Goal: Transaction & Acquisition: Purchase product/service

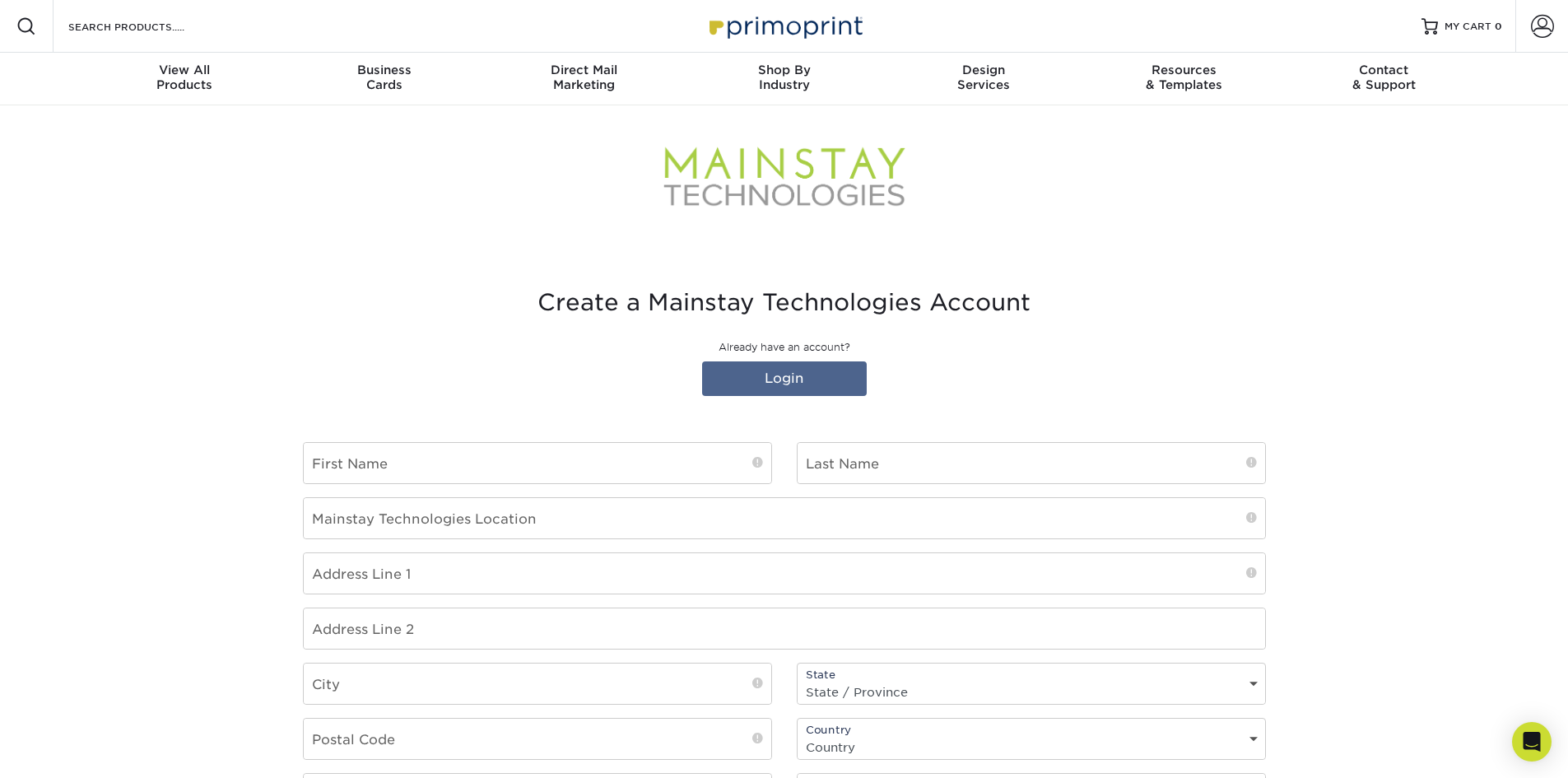
click at [631, 225] on div at bounding box center [784, 177] width 963 height 144
type input "choyt@mstech.com"
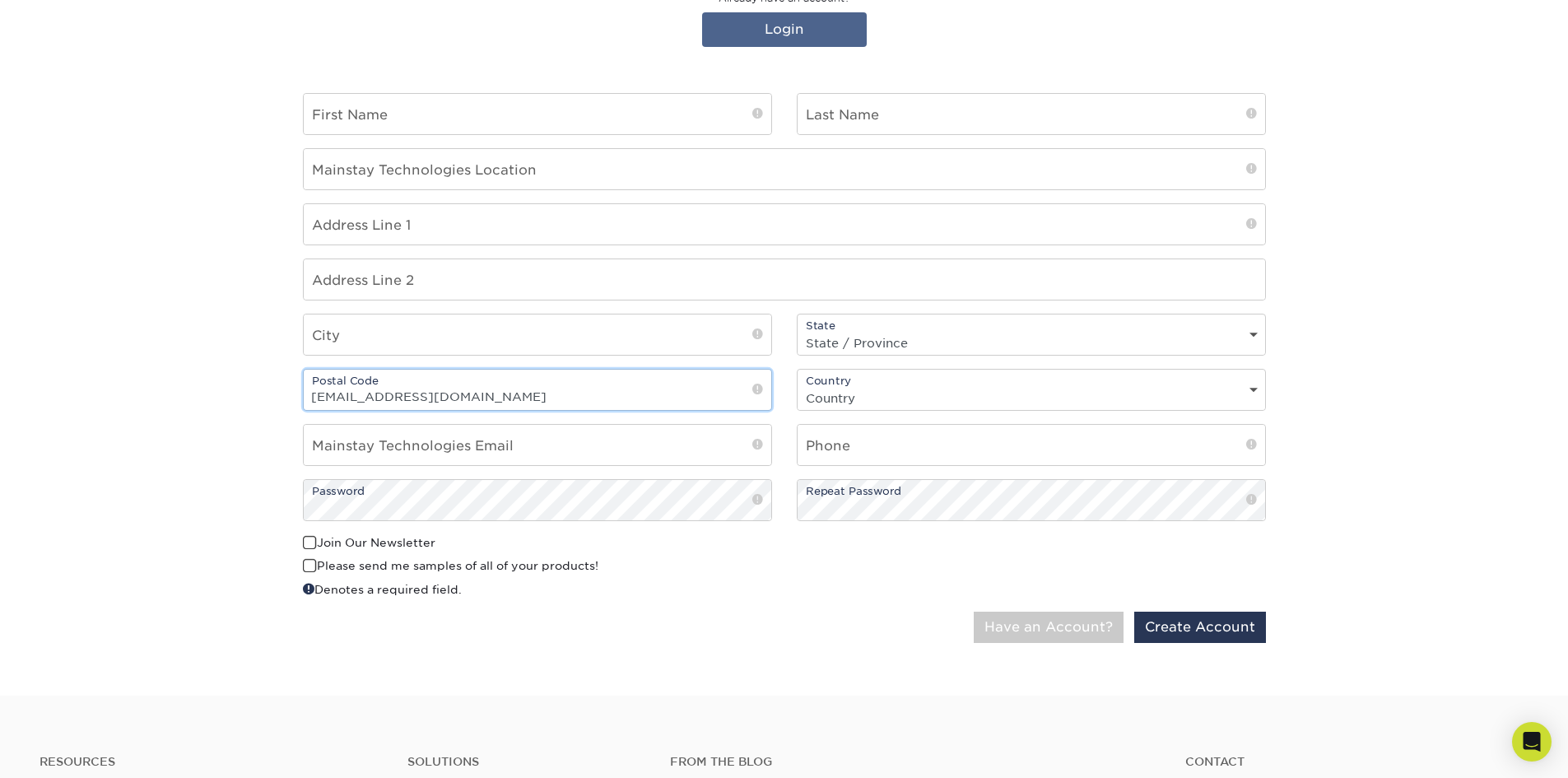
scroll to position [131, 0]
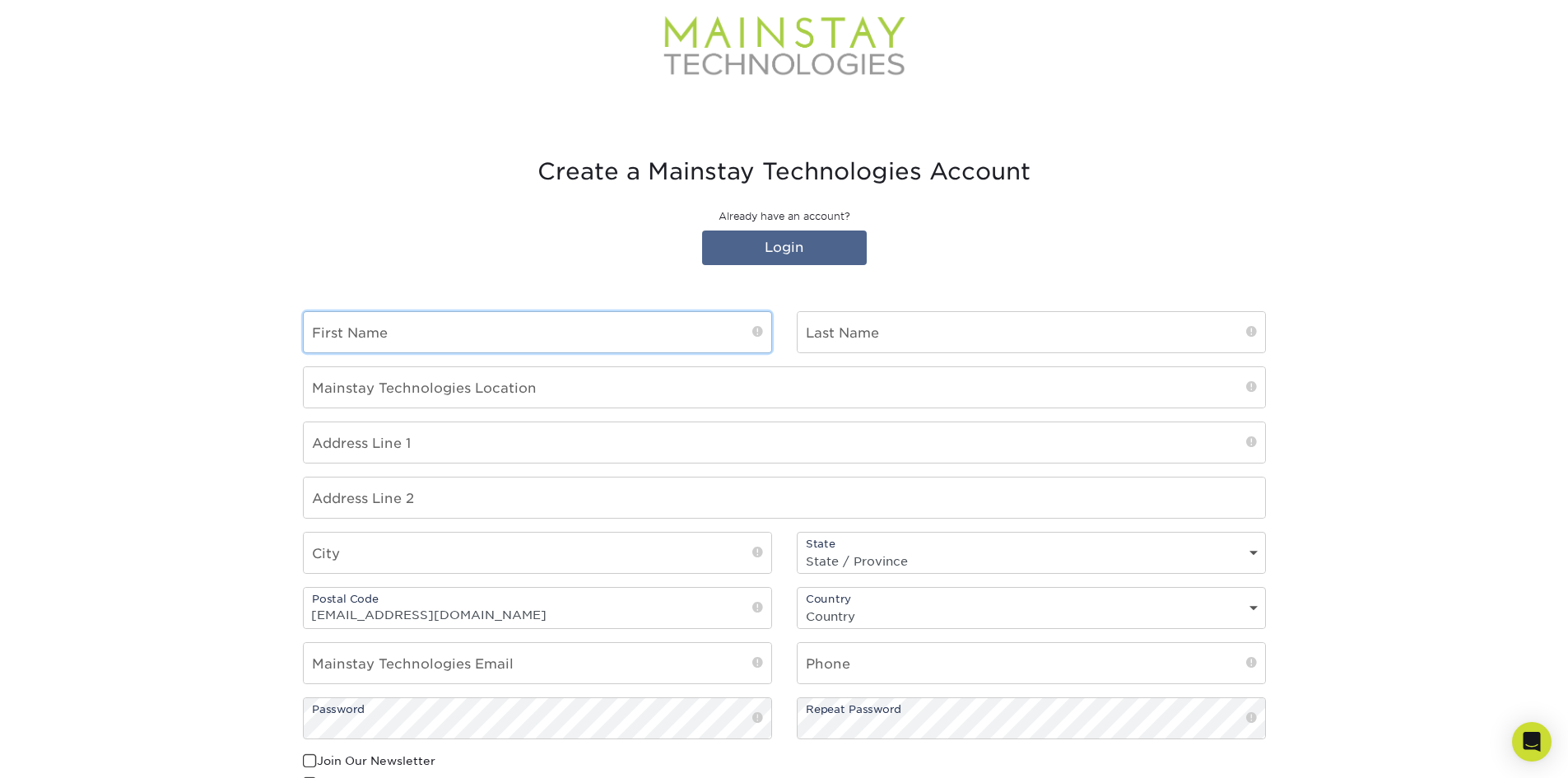
click at [633, 336] on input "text" at bounding box center [537, 332] width 467 height 41
type input "[PERSON_NAME]"
type input "Holt"
type input "68 Hosley Street"
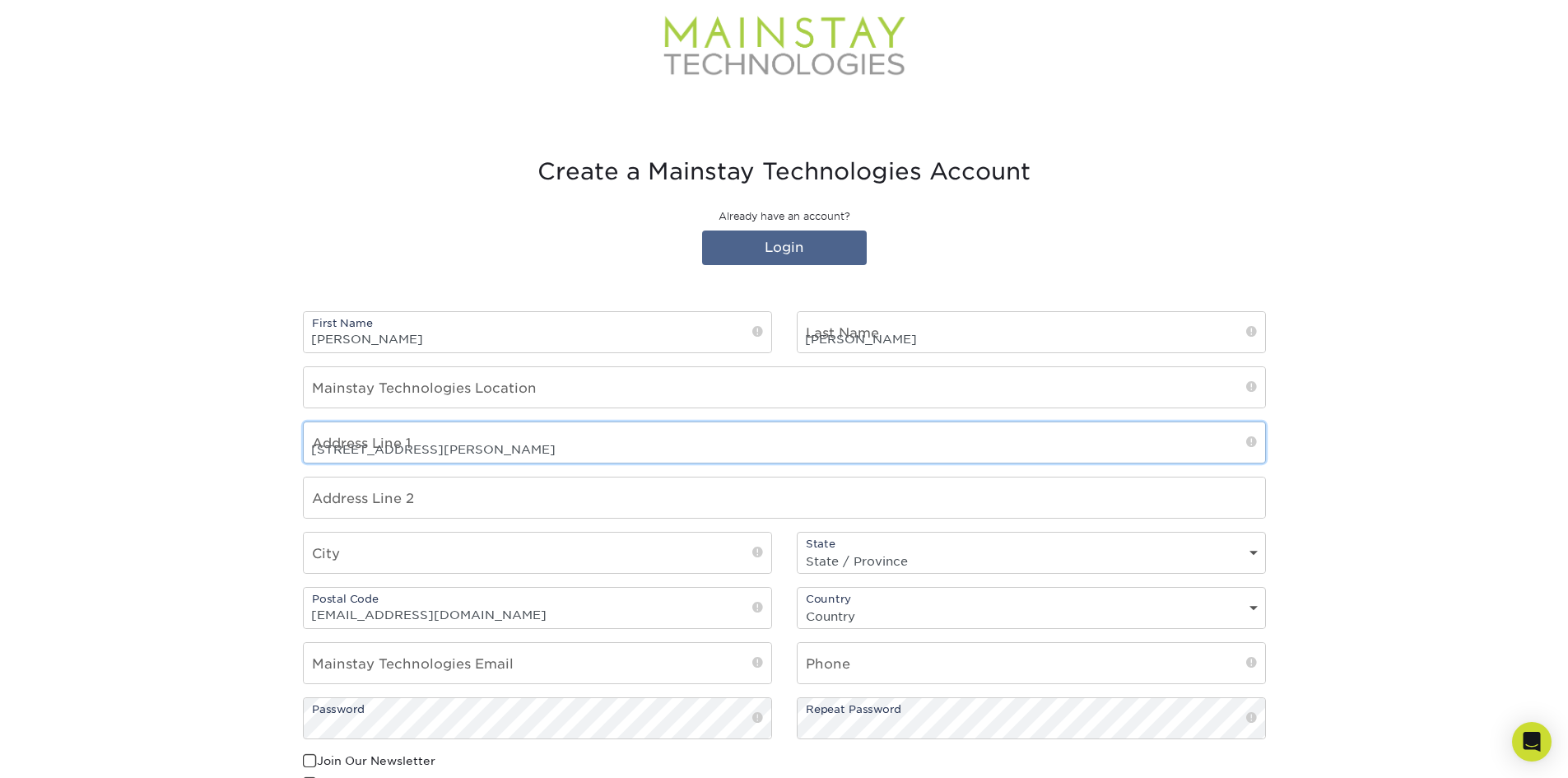
type input "Manchester"
select select "NH"
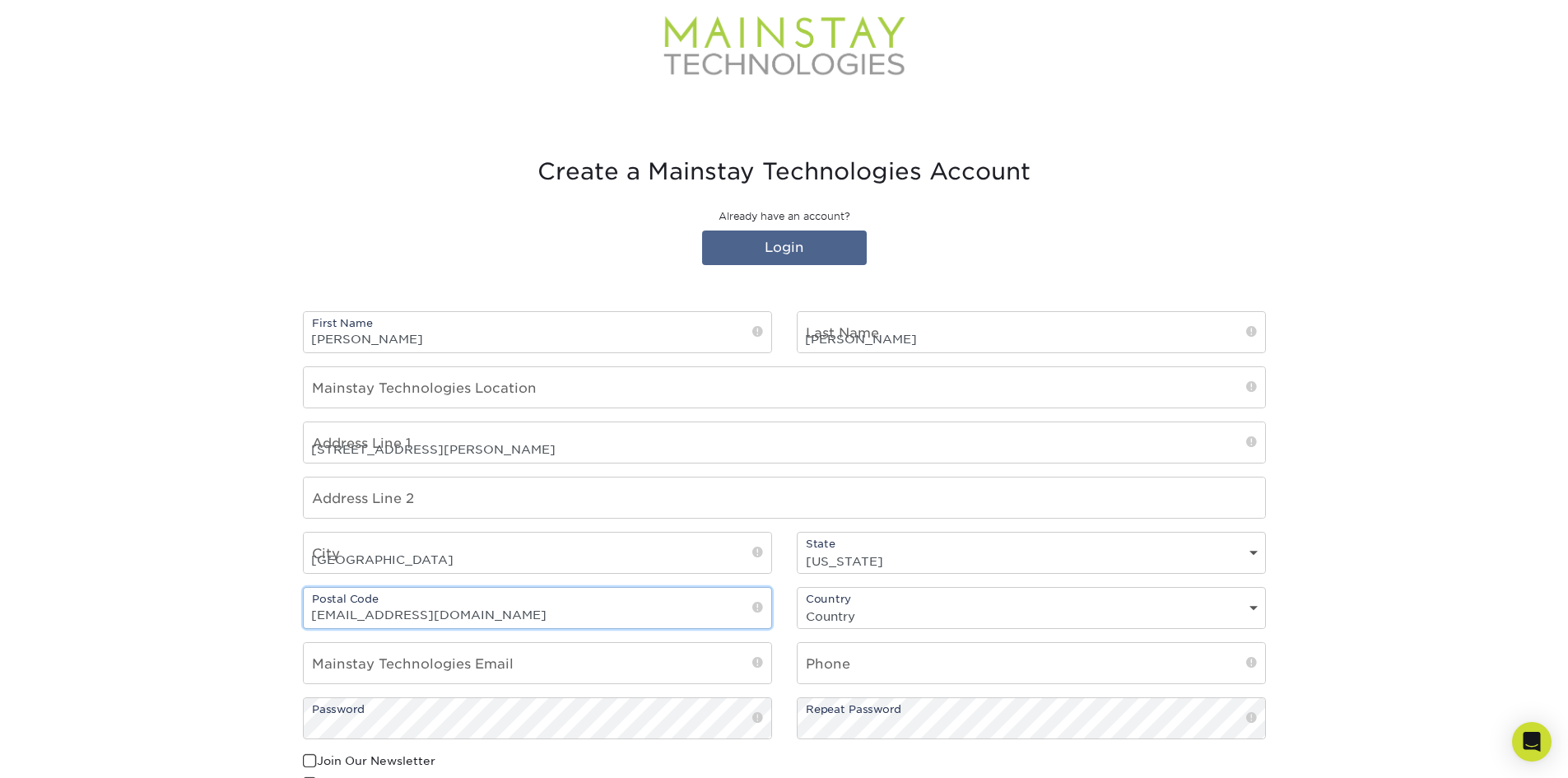
type input "03103"
select select "US"
type input "holt.jill@gmail.com"
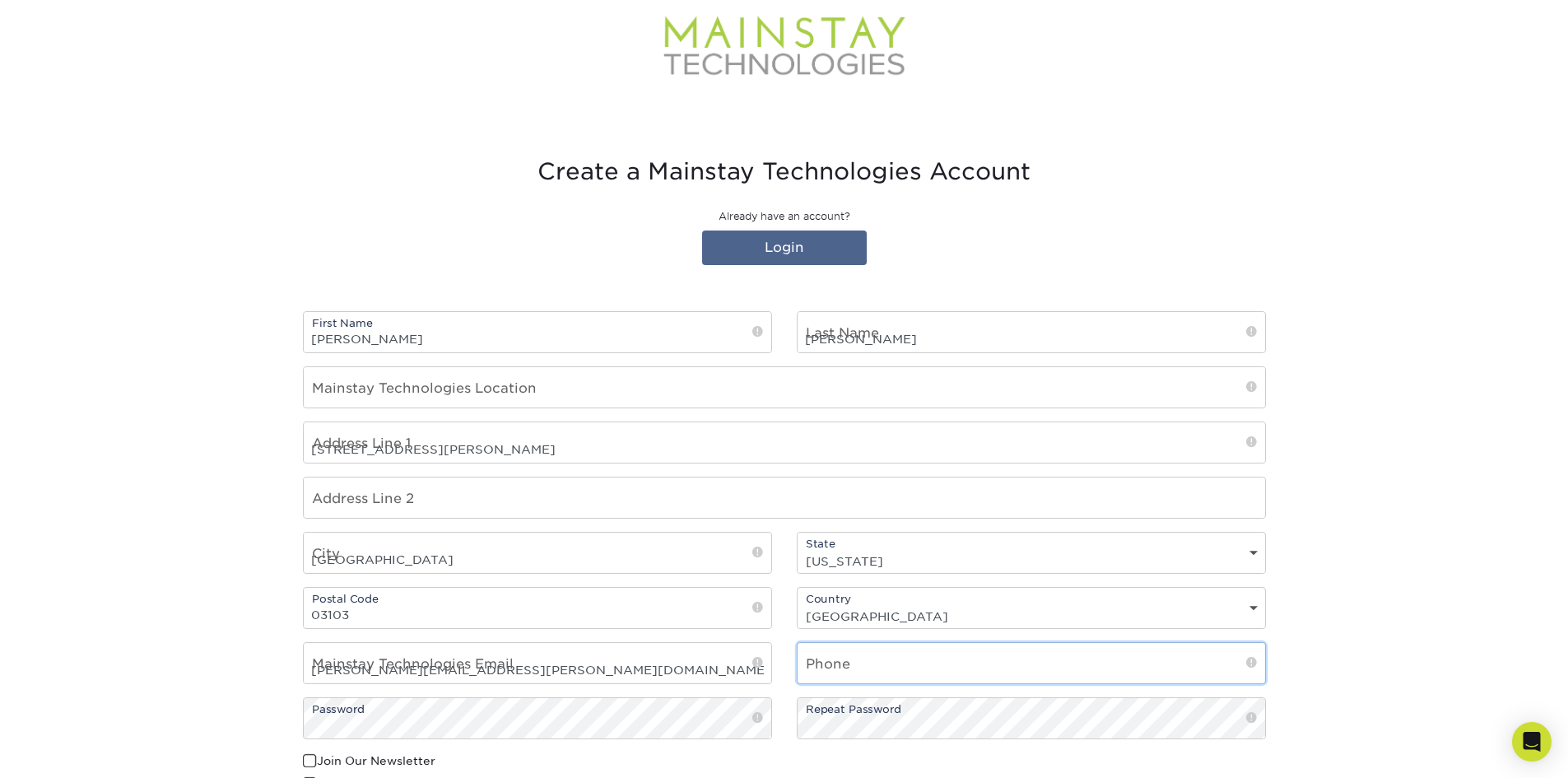
type input "6036740224"
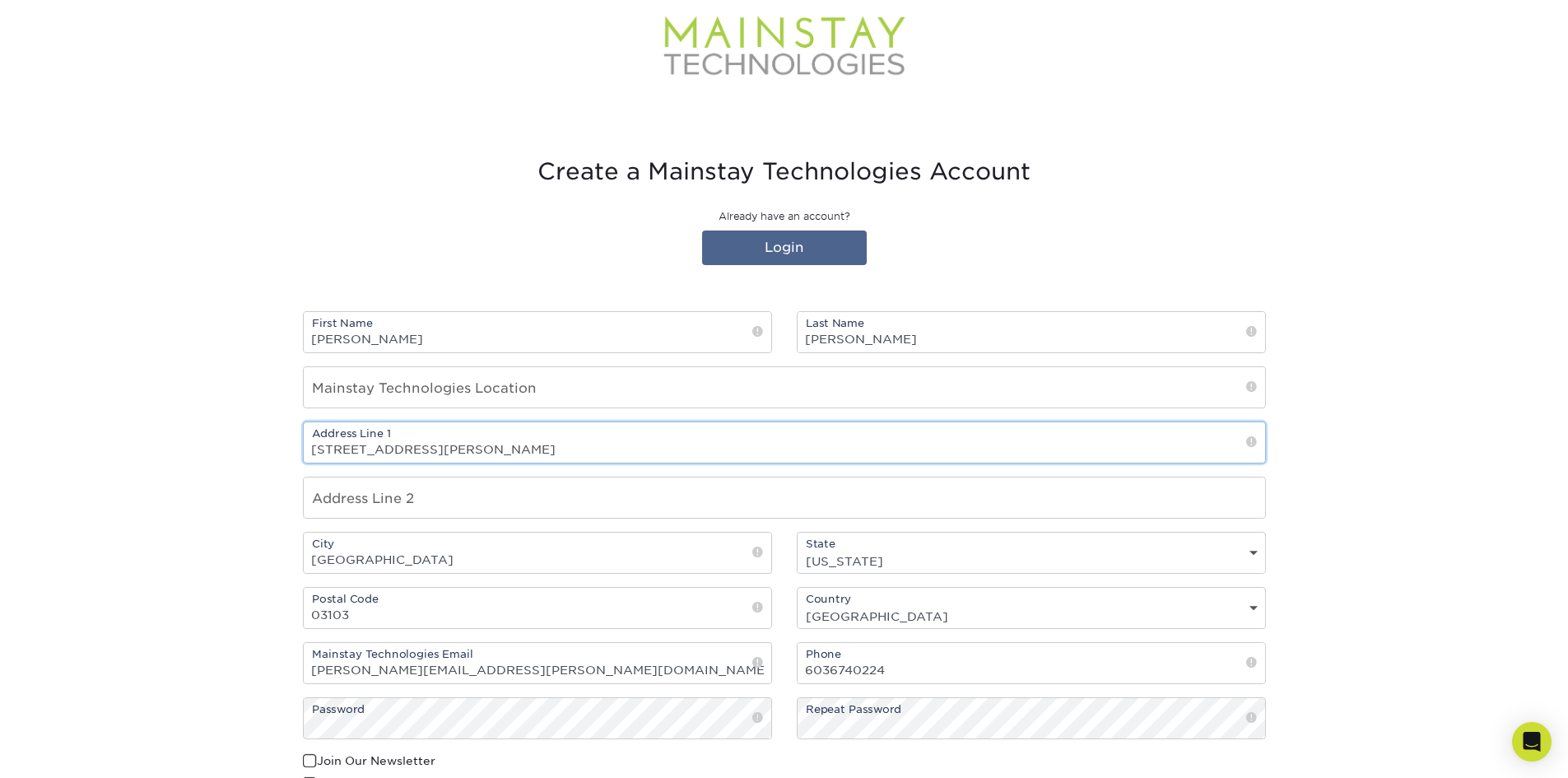
drag, startPoint x: 484, startPoint y: 439, endPoint x: 160, endPoint y: 440, distance: 324.0
click at [160, 440] on section "Create a Mainstay Technologies Account Already have an account? Login First Nam…" at bounding box center [784, 516] width 1568 height 795
type input "[STREET_ADDRESS]"
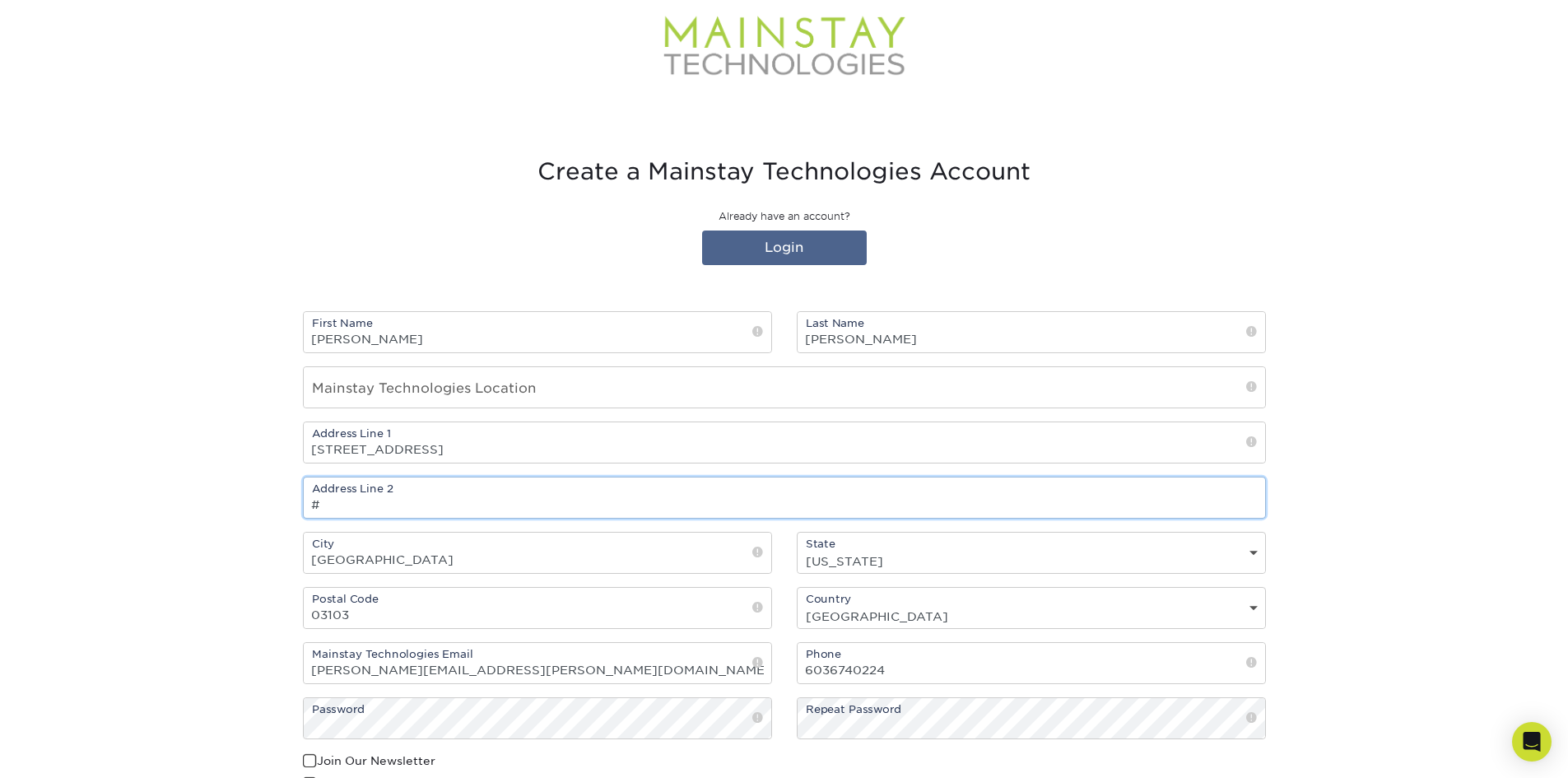
type input "#504W"
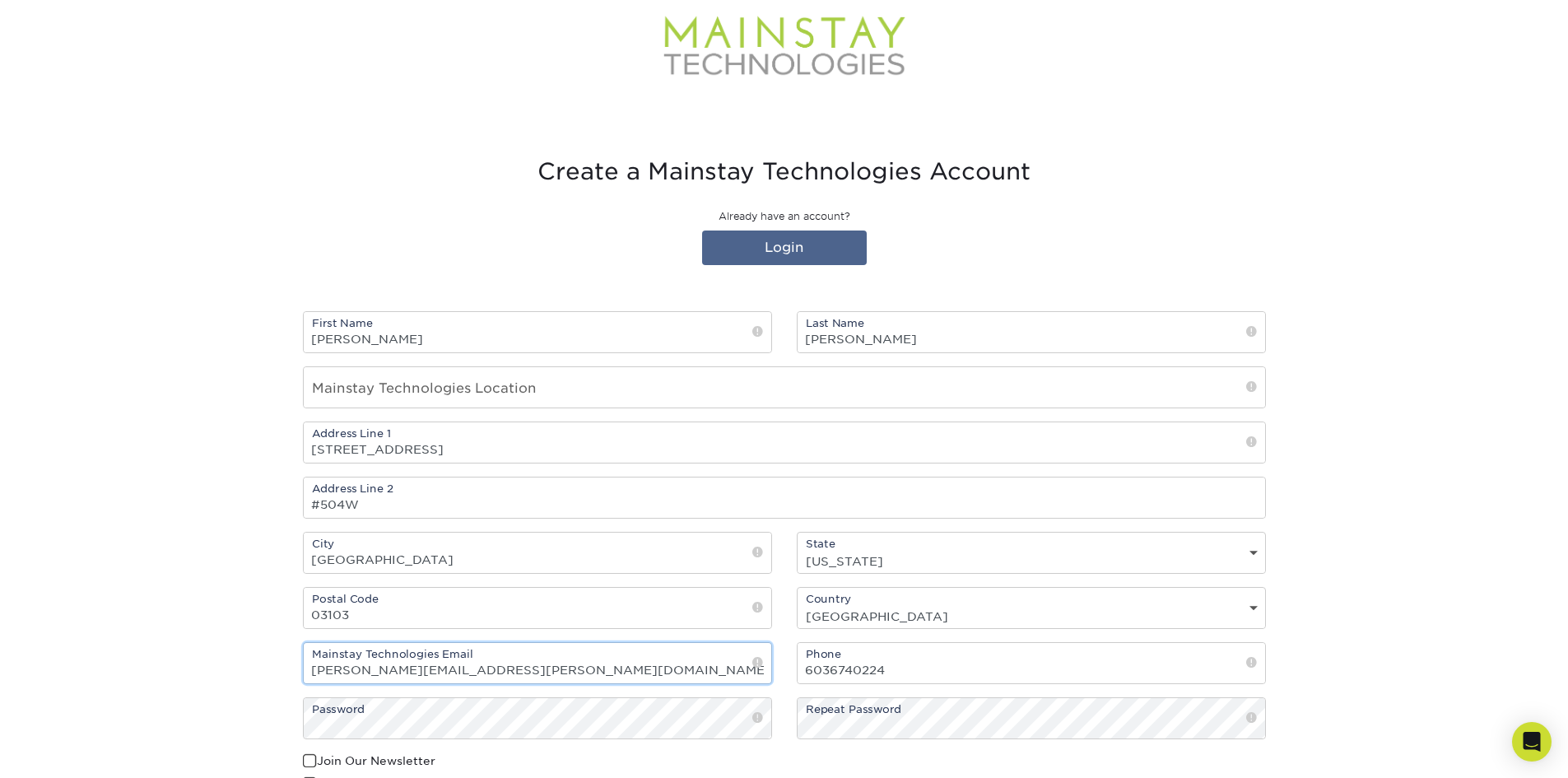
drag, startPoint x: 516, startPoint y: 665, endPoint x: 151, endPoint y: 655, distance: 365.1
click at [164, 480] on section "Create a Mainstay Technologies Account Already have an account? Login First Nam…" at bounding box center [784, 516] width 1568 height 795
type input "[EMAIL_ADDRESS][DOMAIN_NAME]"
click at [221, 480] on section "Create a Mainstay Technologies Account Already have an account? Login First Nam…" at bounding box center [784, 516] width 1568 height 795
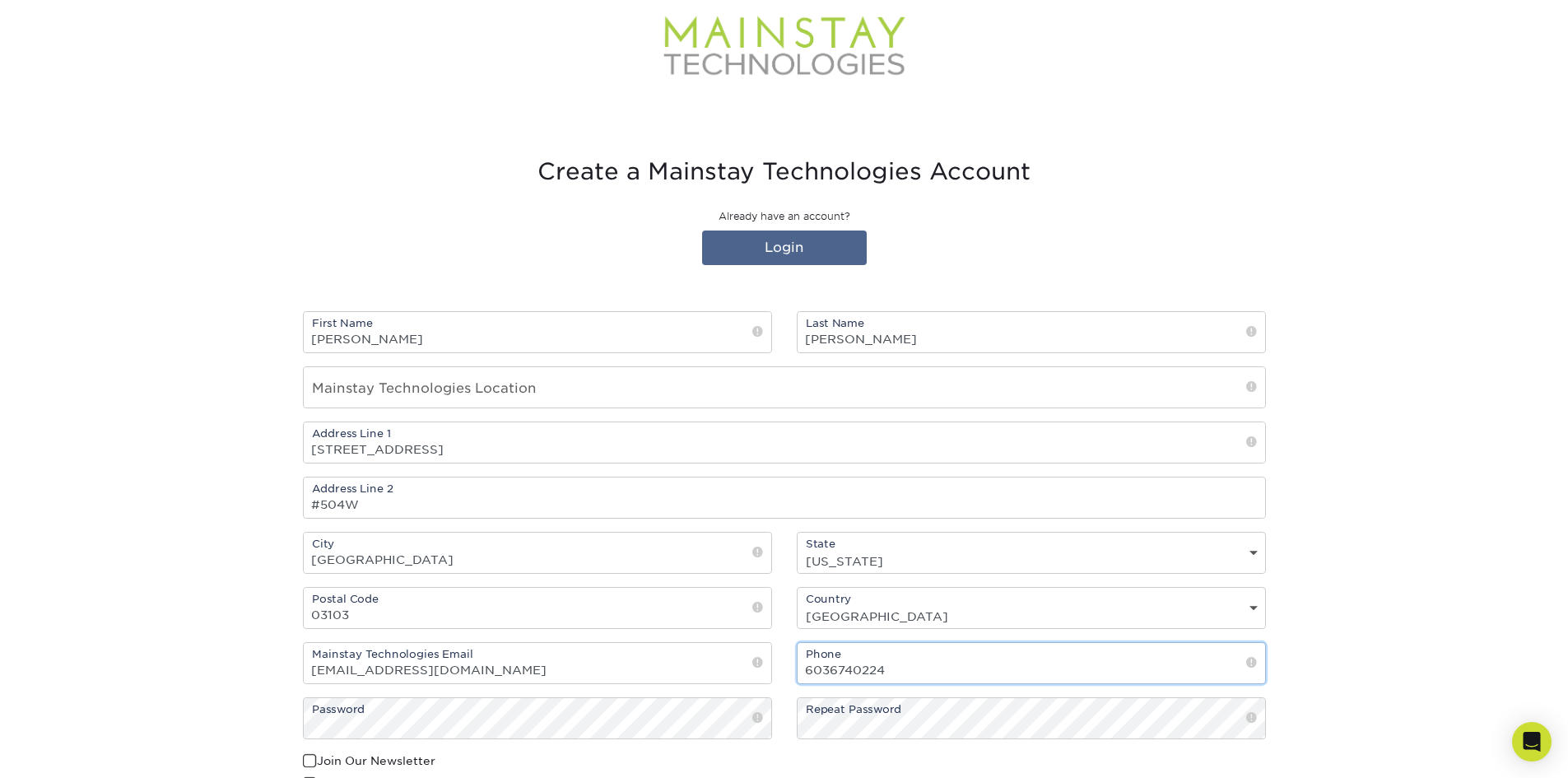
drag, startPoint x: 912, startPoint y: 670, endPoint x: 706, endPoint y: 670, distance: 206.0
click at [706, 480] on div "First Name Jill Last Name Holt Mainstay Technologies Location Address Line 1 25…" at bounding box center [784, 531] width 988 height 441
click at [878, 313] on section "Create a Mainstay Technologies Account Already have an account? Login First Nam…" at bounding box center [784, 516] width 1568 height 795
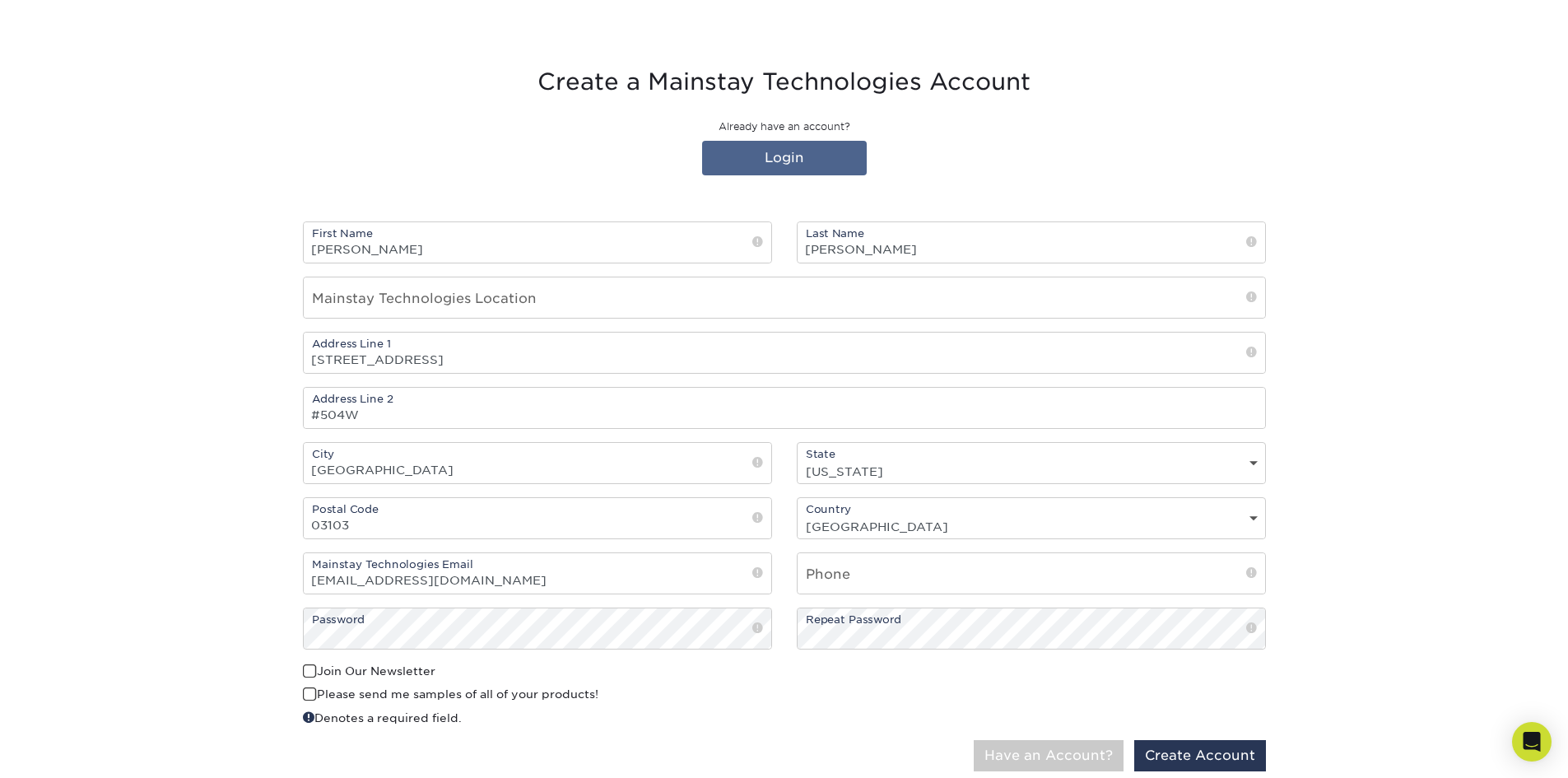
scroll to position [378, 0]
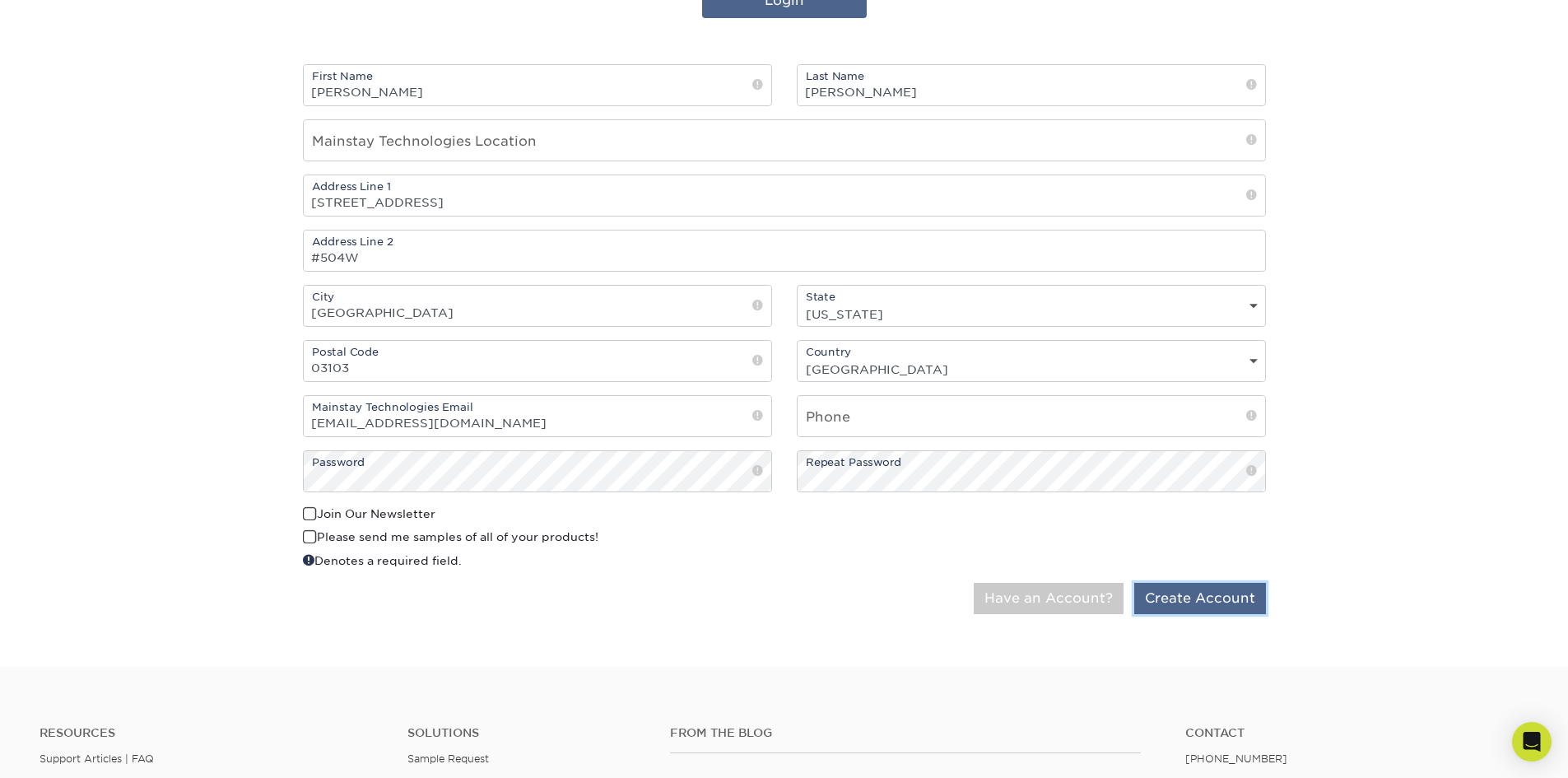
click at [878, 480] on button "Create Account" at bounding box center [1200, 598] width 132 height 32
click at [394, 143] on input "text" at bounding box center [784, 140] width 962 height 41
type input "25 Sundial Avenue, #504W"
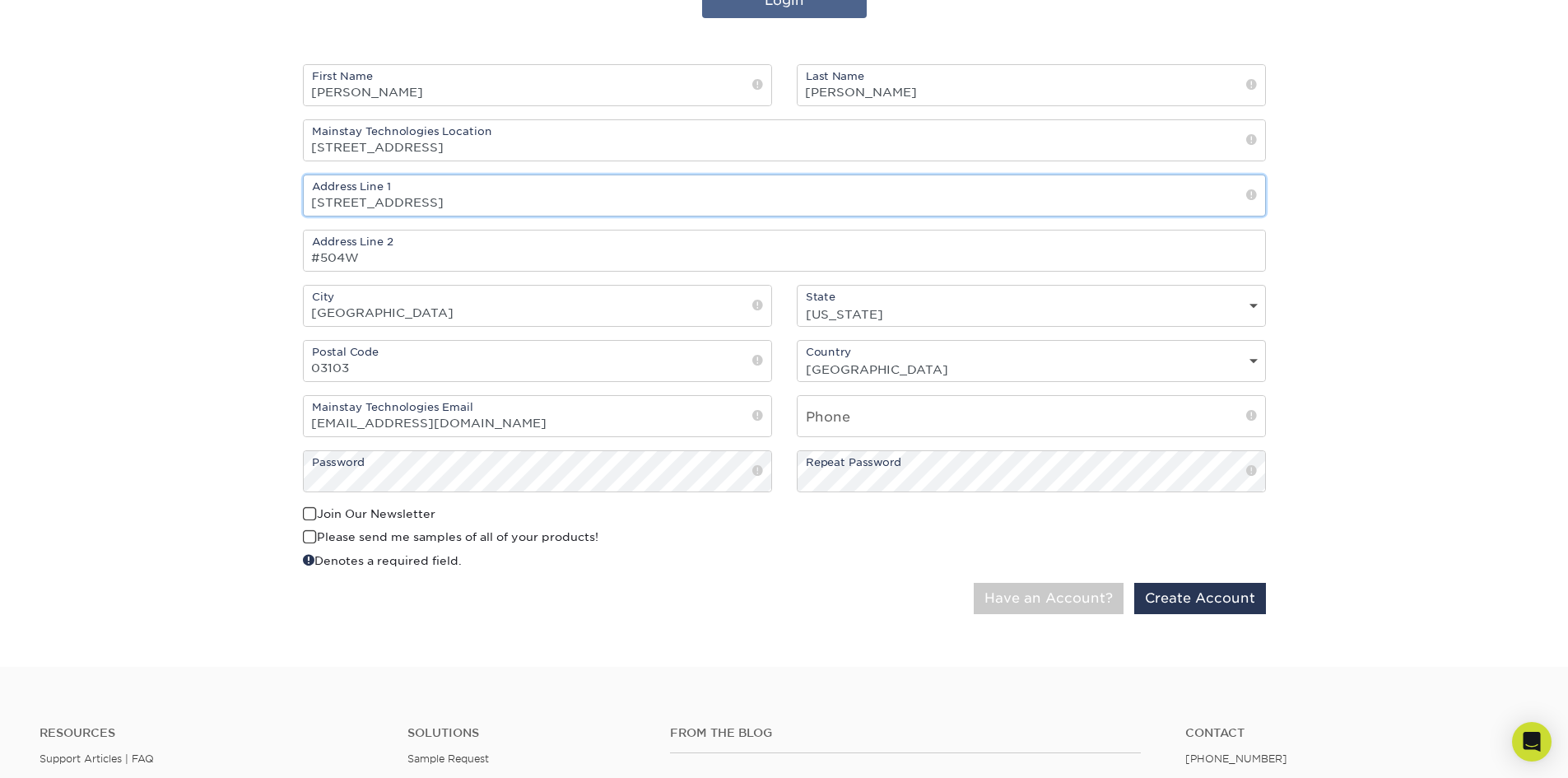
drag, startPoint x: 420, startPoint y: 205, endPoint x: 171, endPoint y: 199, distance: 249.1
click at [172, 199] on section "Create a Mainstay Technologies Account Already have an account? Login First Nam…" at bounding box center [784, 269] width 1568 height 795
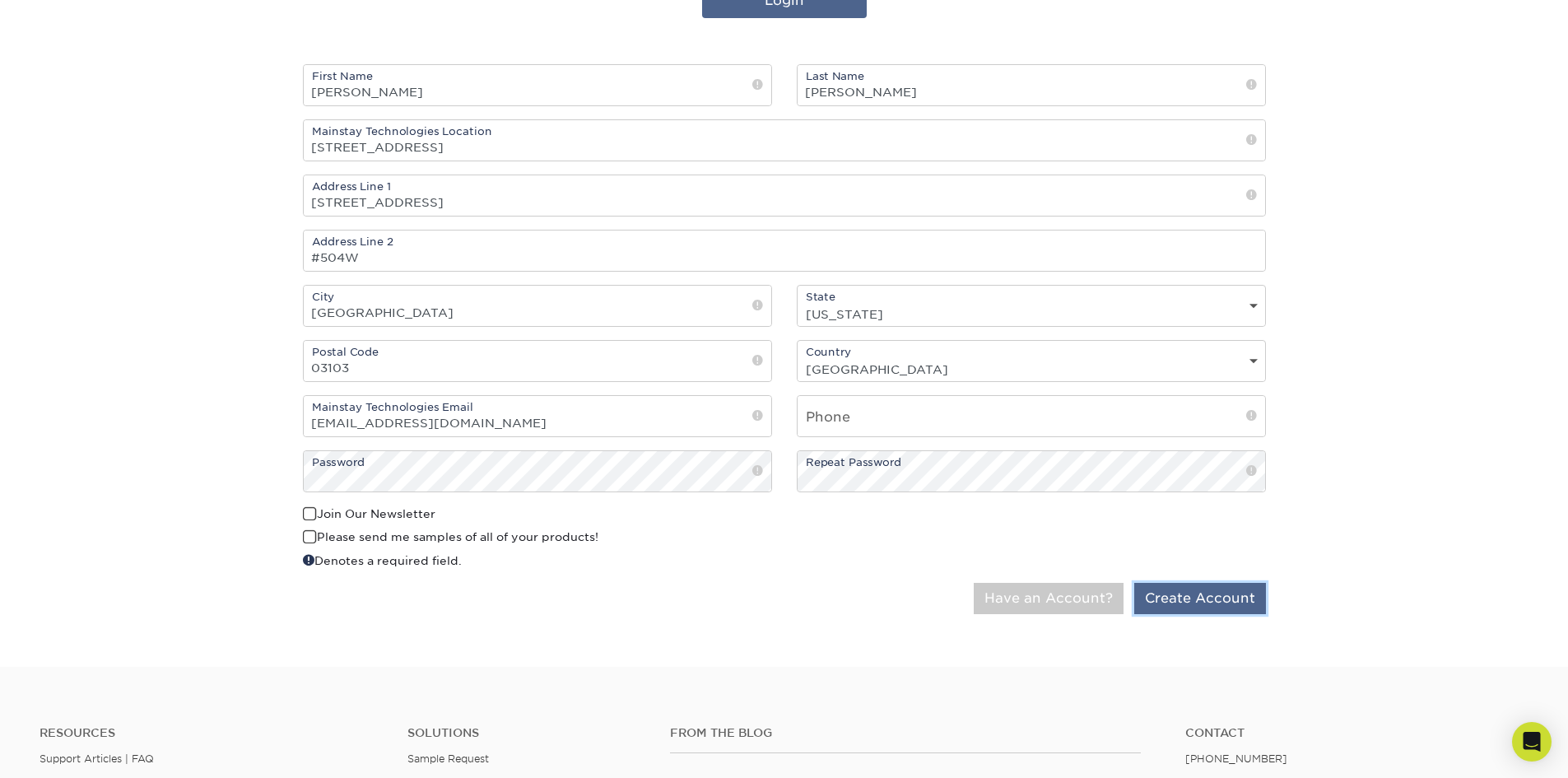
click at [878, 480] on button "Create Account" at bounding box center [1200, 598] width 132 height 32
click at [864, 409] on input "text" at bounding box center [1031, 416] width 467 height 41
type input "6037370093"
click at [878, 480] on button "Create Account" at bounding box center [1200, 598] width 132 height 32
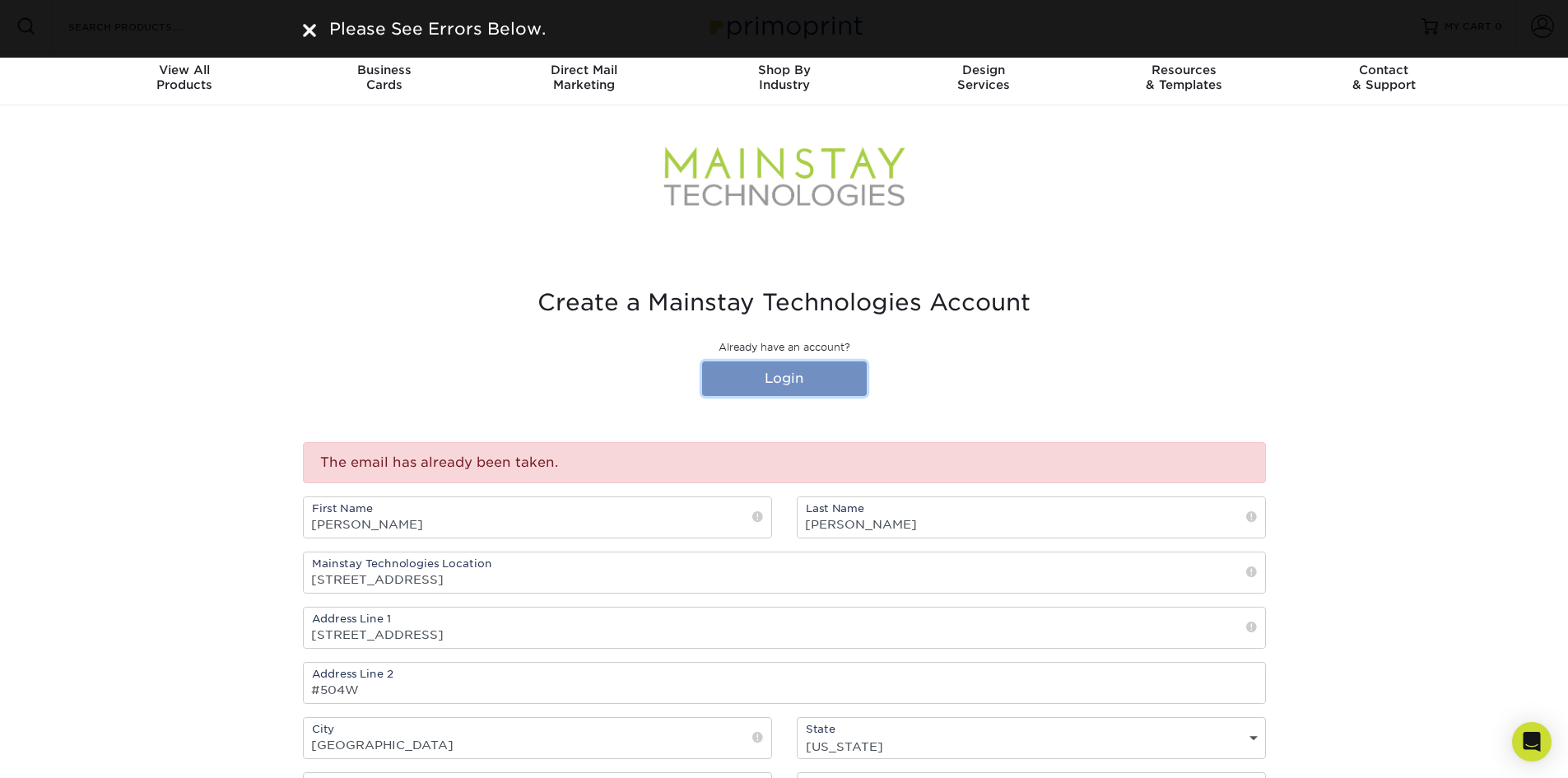
click at [814, 379] on link "Login" at bounding box center [784, 379] width 164 height 34
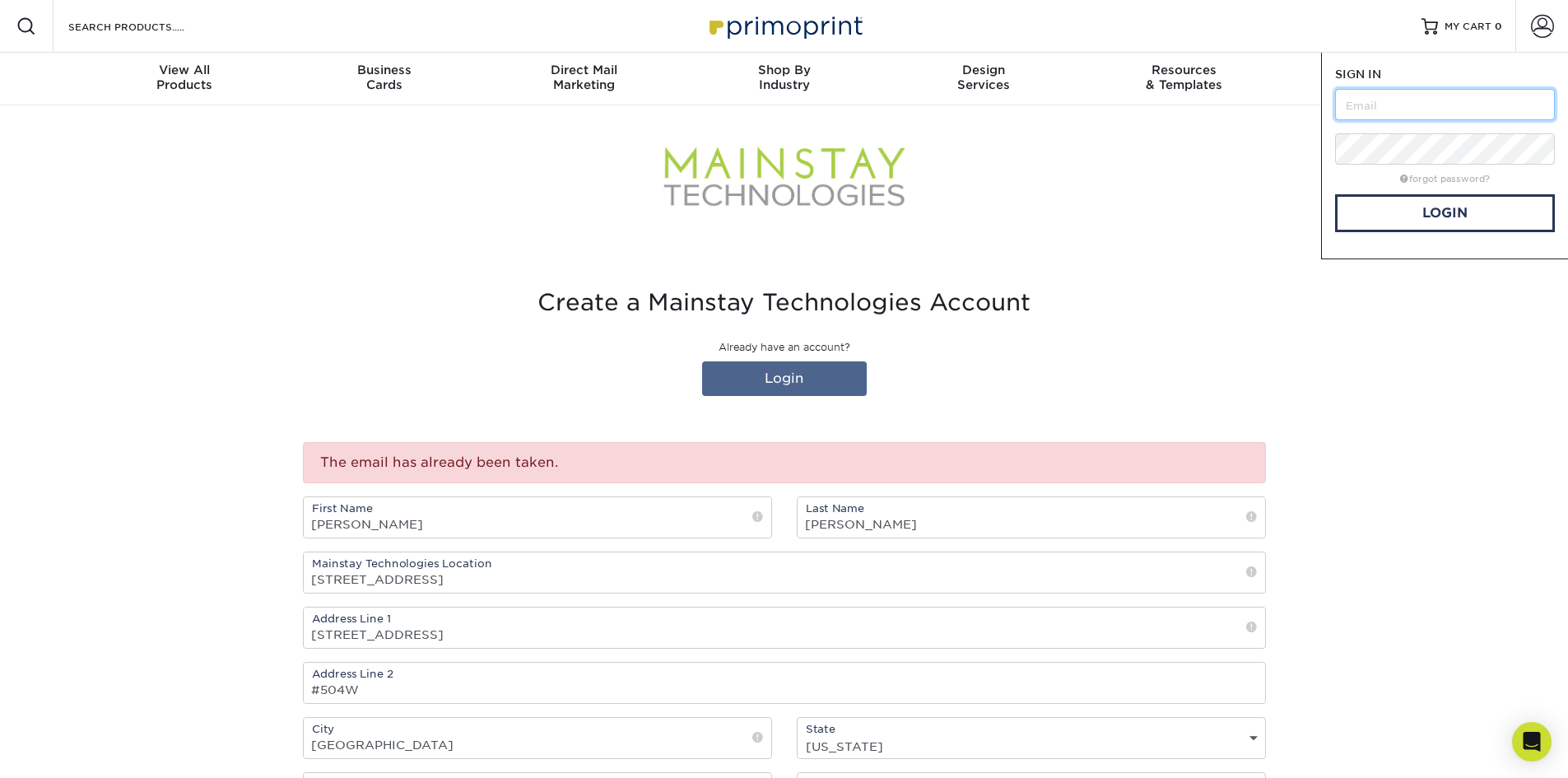
click at [1453, 100] on input "text" at bounding box center [1444, 104] width 220 height 32
click at [1394, 205] on link "Login" at bounding box center [1444, 213] width 220 height 38
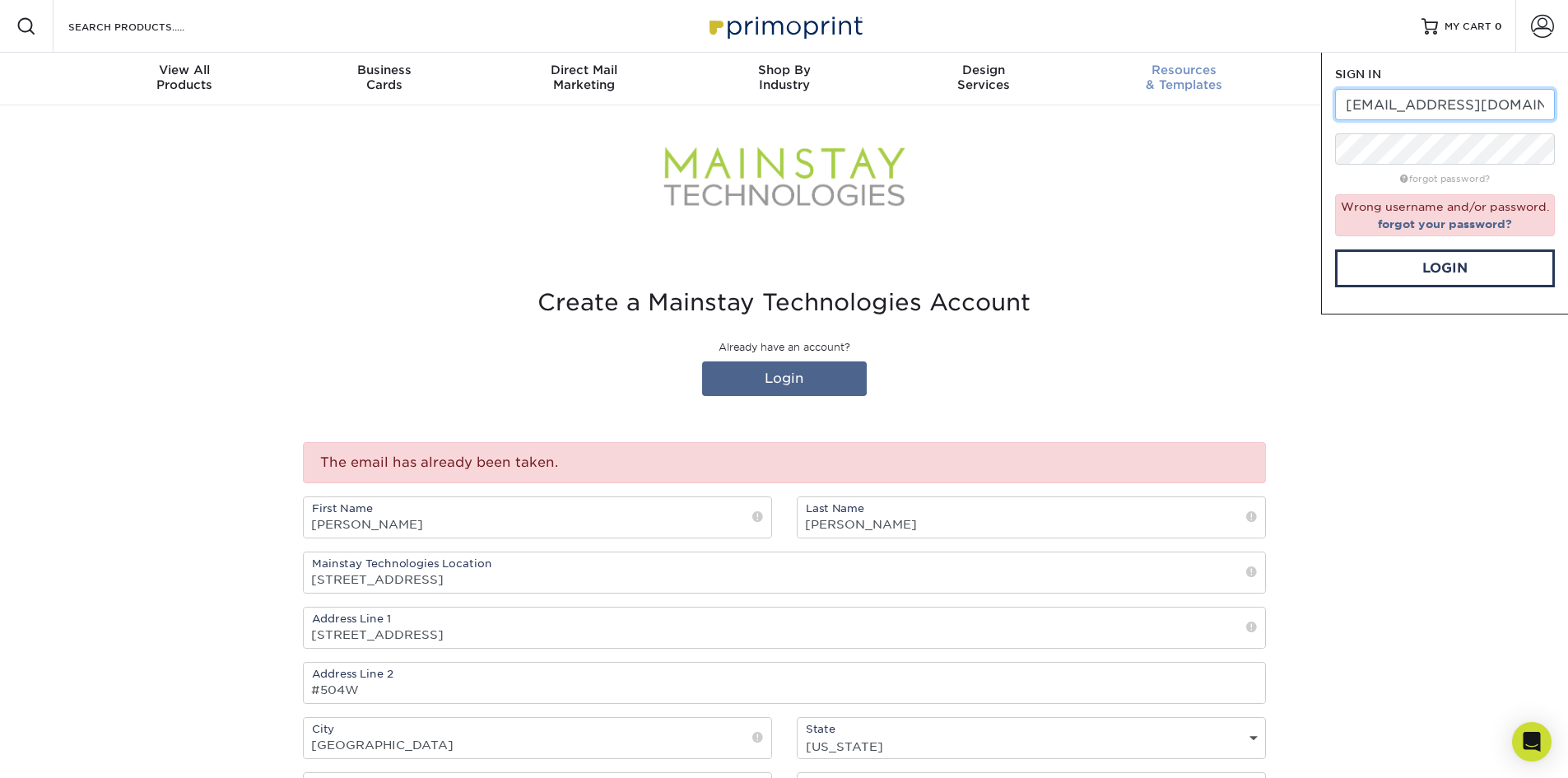
drag, startPoint x: 1486, startPoint y: 93, endPoint x: 1249, endPoint y: 100, distance: 237.1
click at [1249, 100] on nav "Resources Menu Search Products Account SIGN IN CREATE AN ACCOUNT choyt@mstech.c…" at bounding box center [784, 52] width 1568 height 106
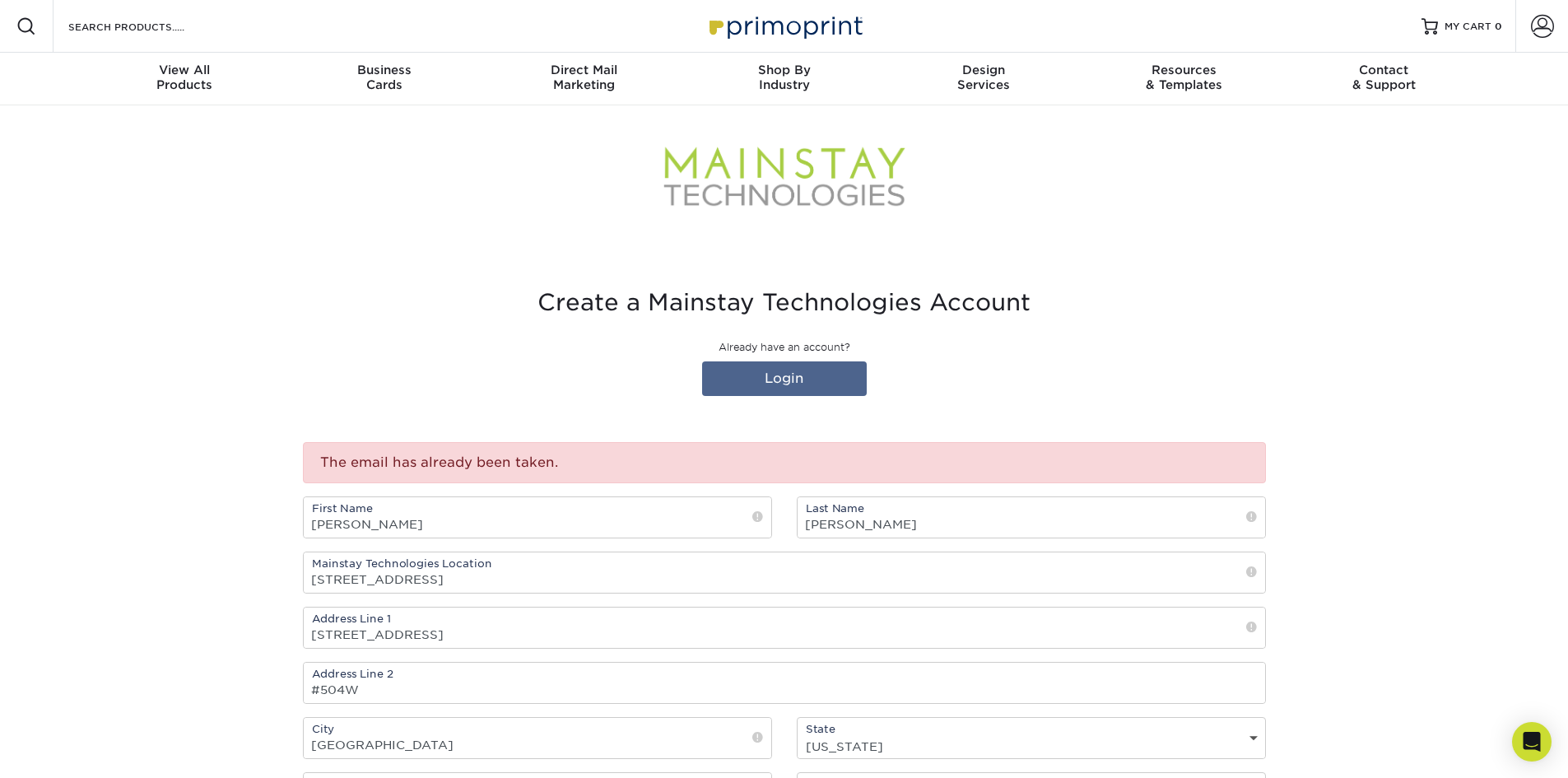
click at [1404, 445] on section "Create a Mainstay Technologies Account Already have an account? Login The email…" at bounding box center [784, 674] width 1568 height 849
click at [1550, 29] on span at bounding box center [1543, 26] width 23 height 23
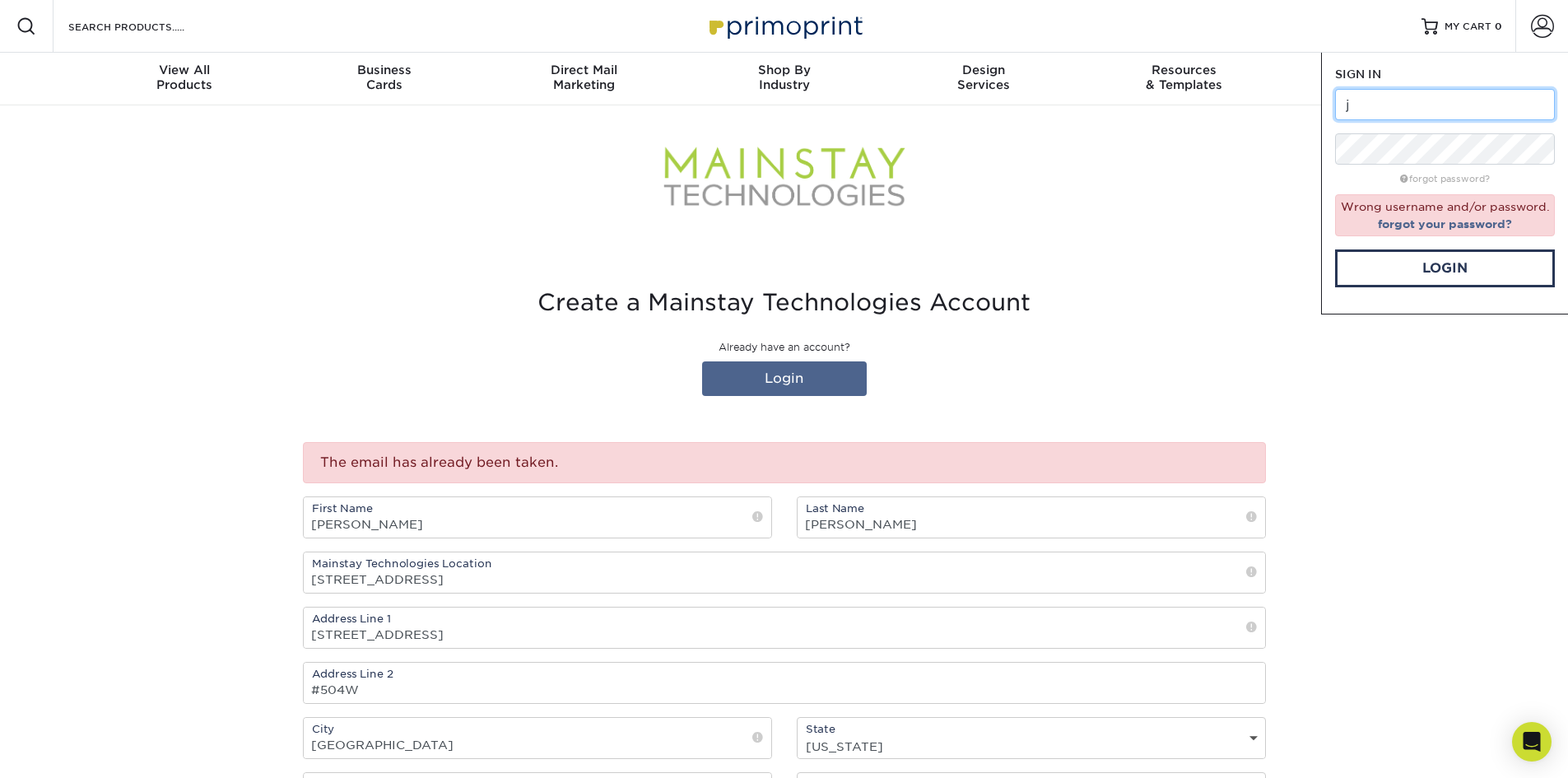
type input "[EMAIL_ADDRESS][DOMAIN_NAME]"
click at [1409, 268] on link "Login" at bounding box center [1444, 268] width 220 height 38
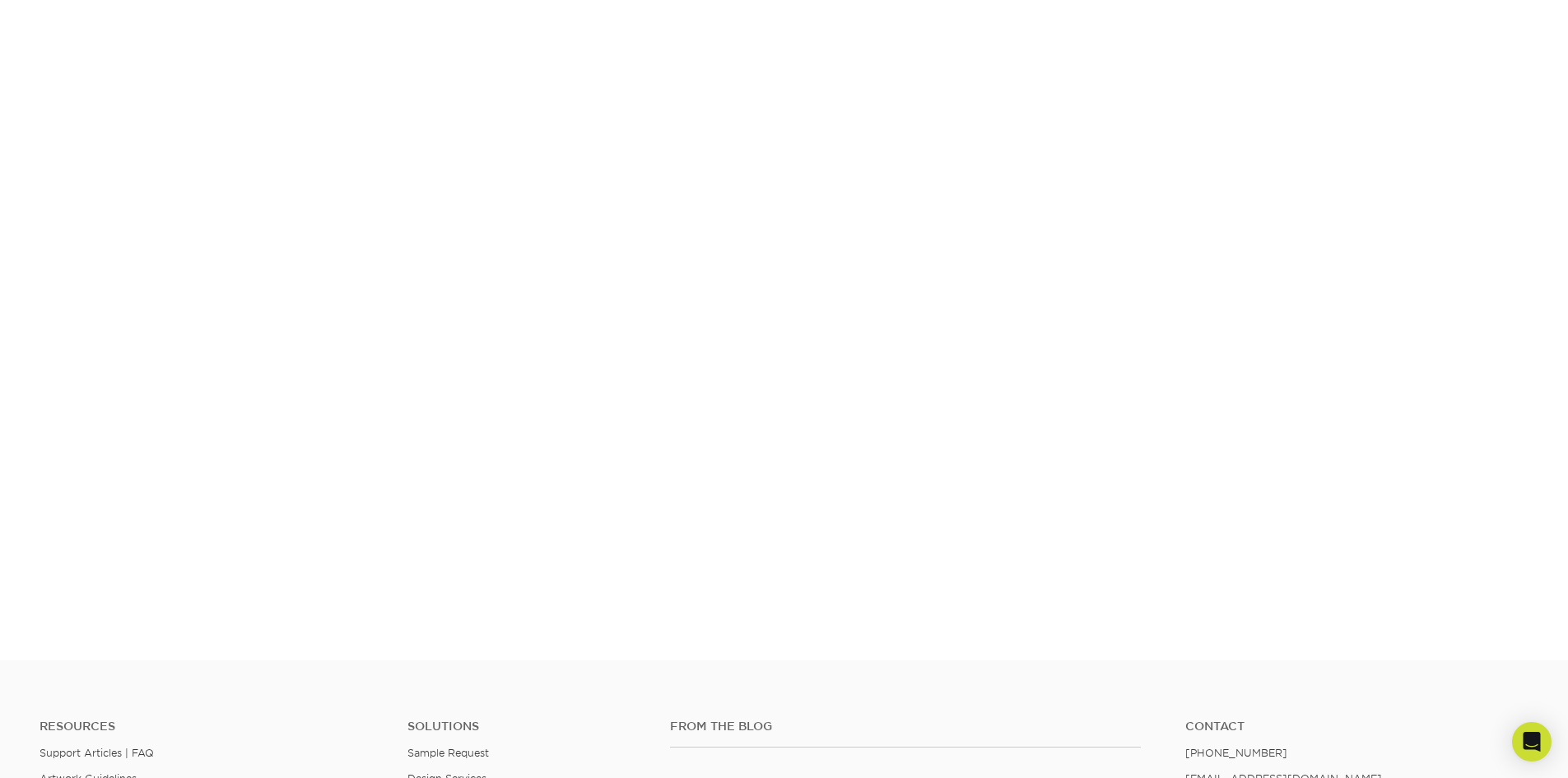
scroll to position [273, 0]
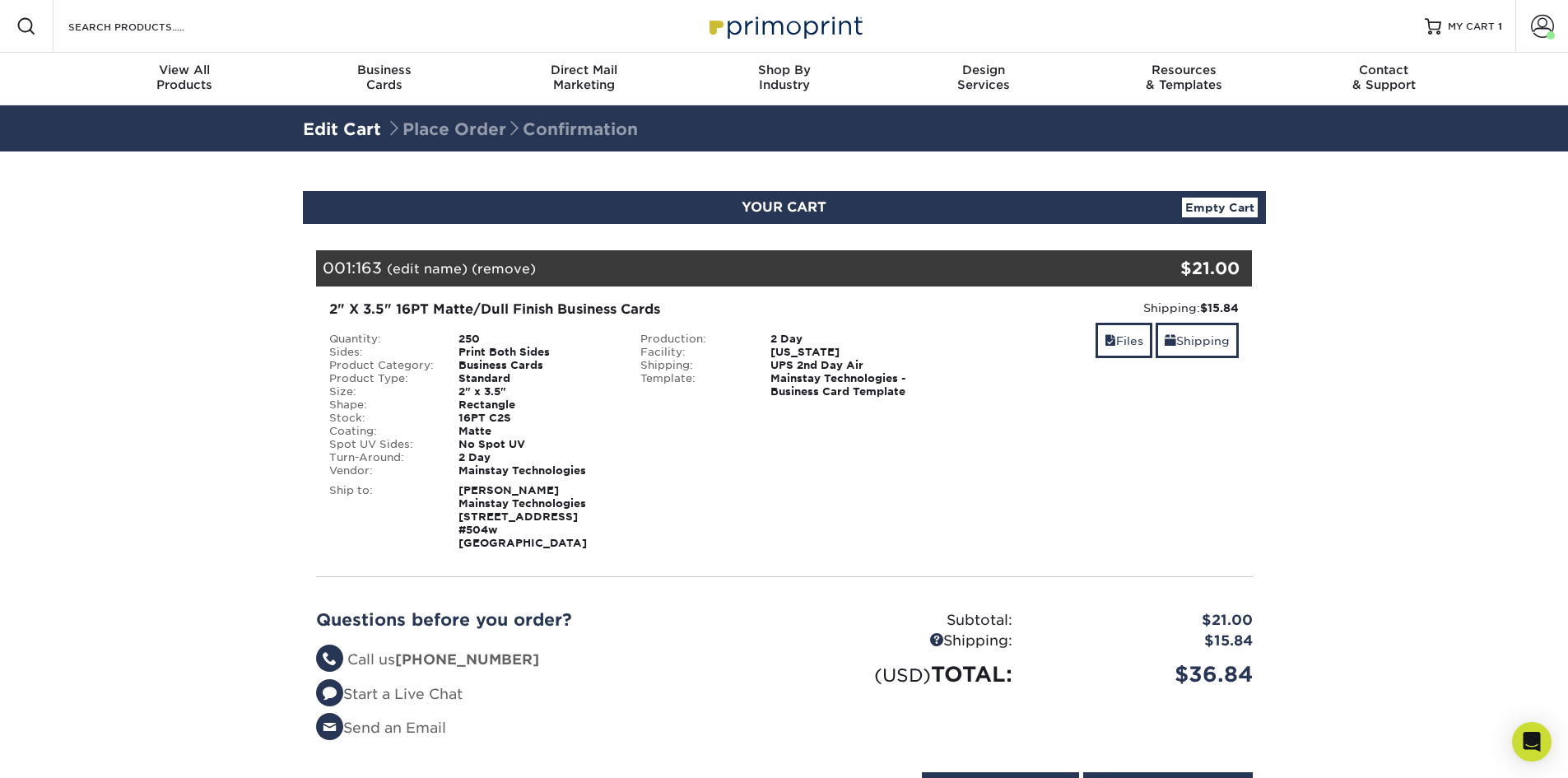
scroll to position [247, 0]
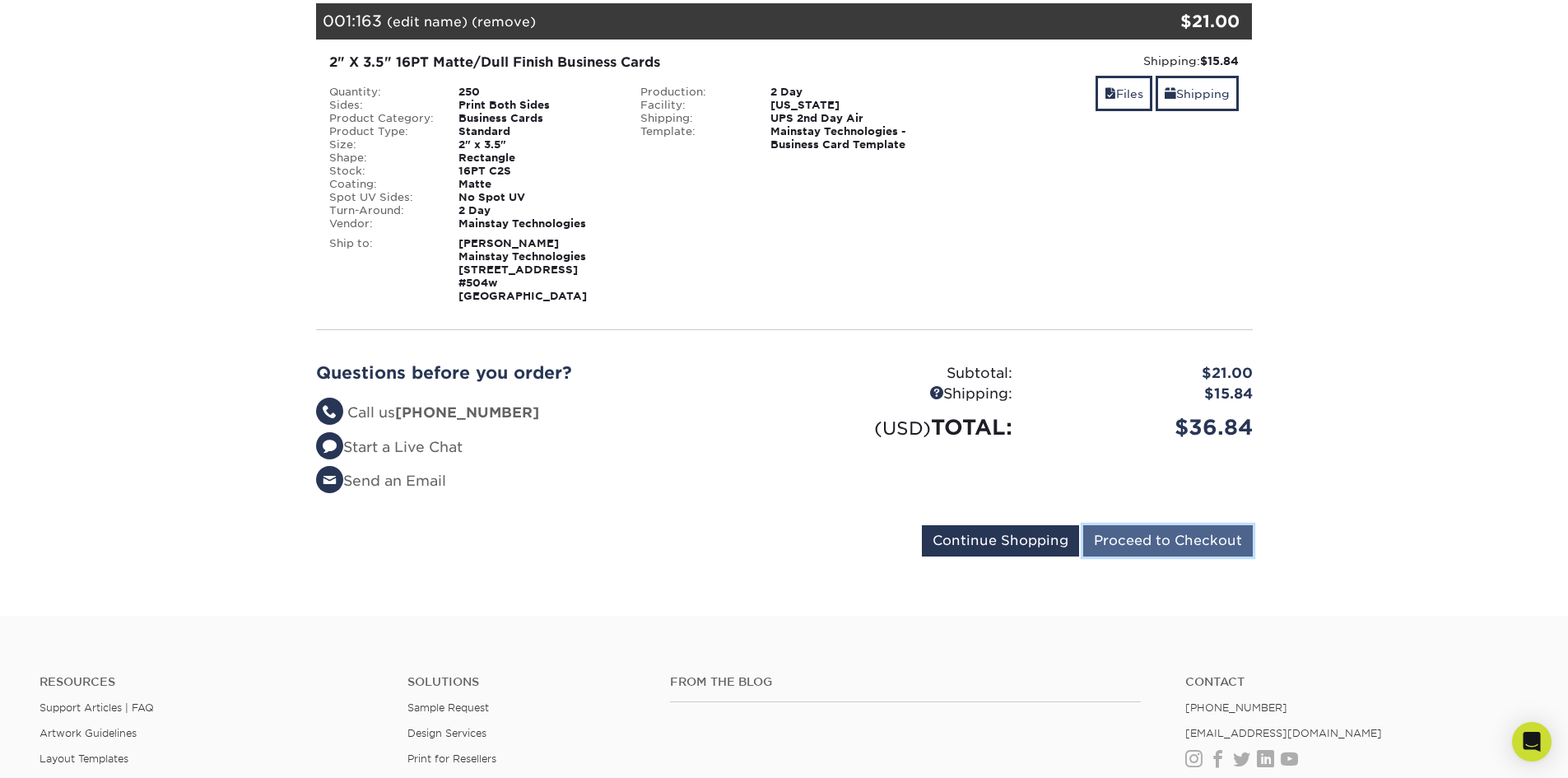
click at [1166, 548] on input "Proceed to Checkout" at bounding box center [1169, 540] width 170 height 32
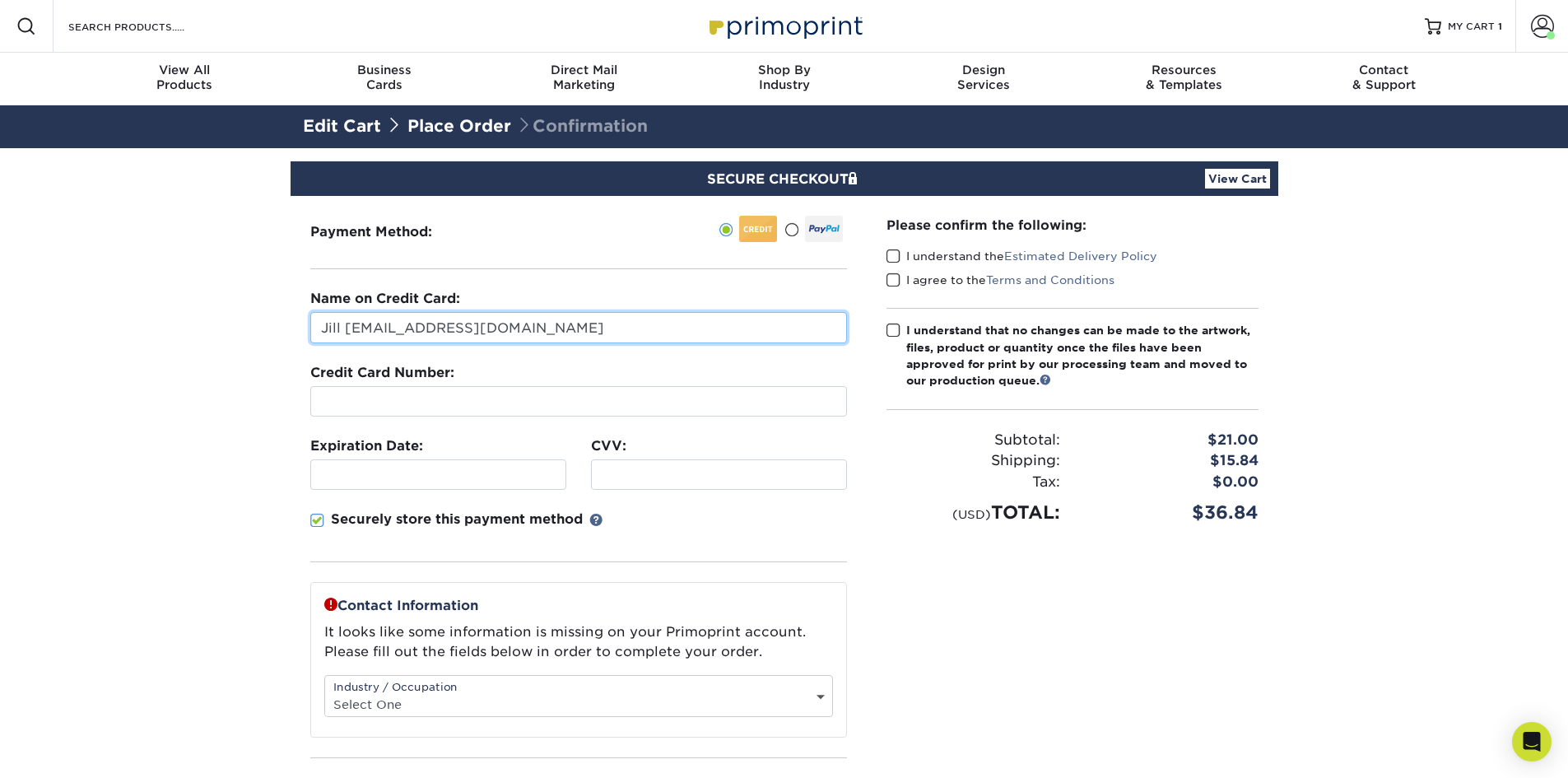
drag, startPoint x: 511, startPoint y: 335, endPoint x: 70, endPoint y: 318, distance: 441.3
click at [70, 318] on section "SECURE CHECKOUT View Cart Payment Method: Name on Credit Card:" at bounding box center [784, 572] width 1568 height 848
type input "Jill Holt"
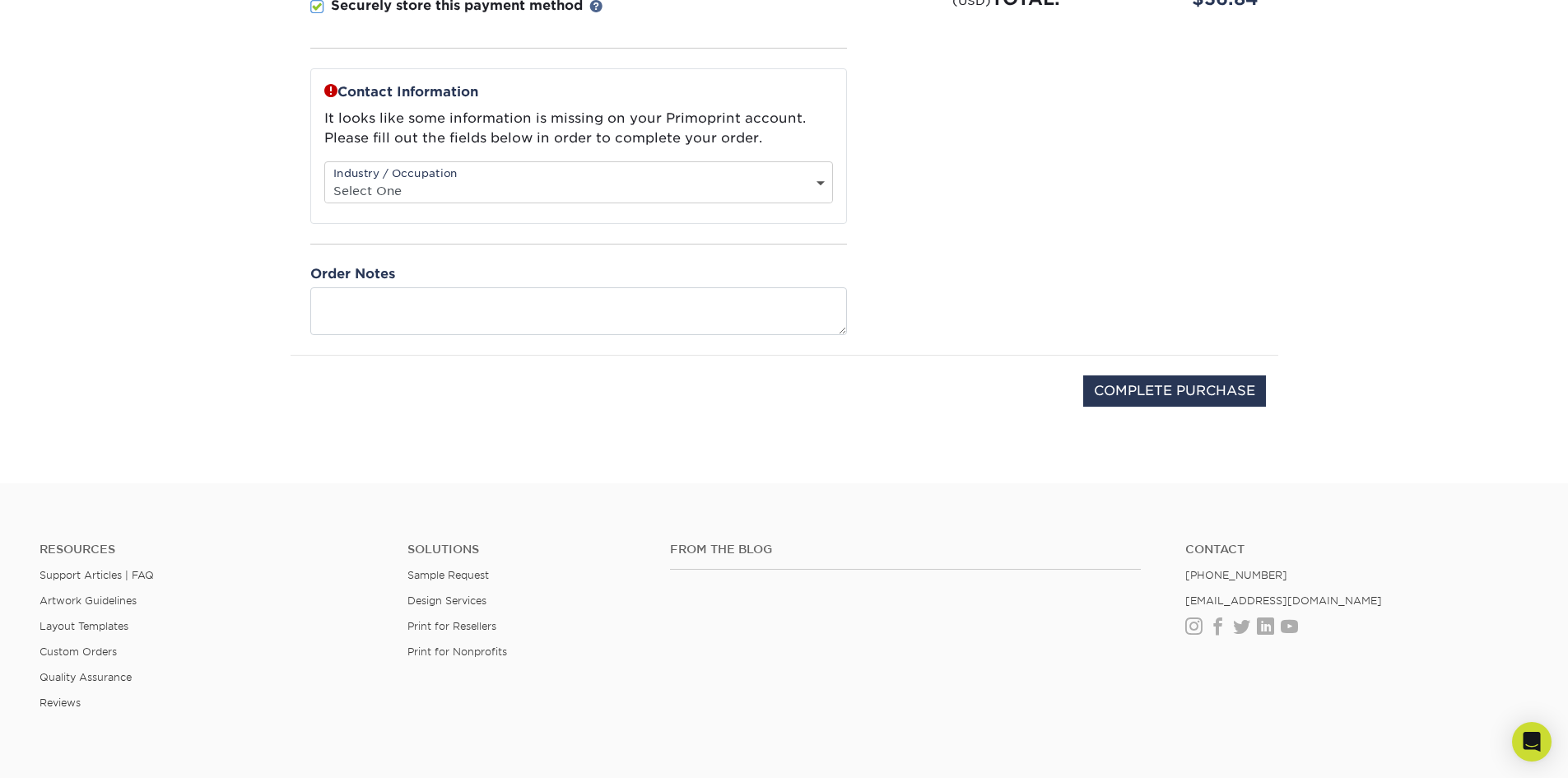
scroll to position [268, 0]
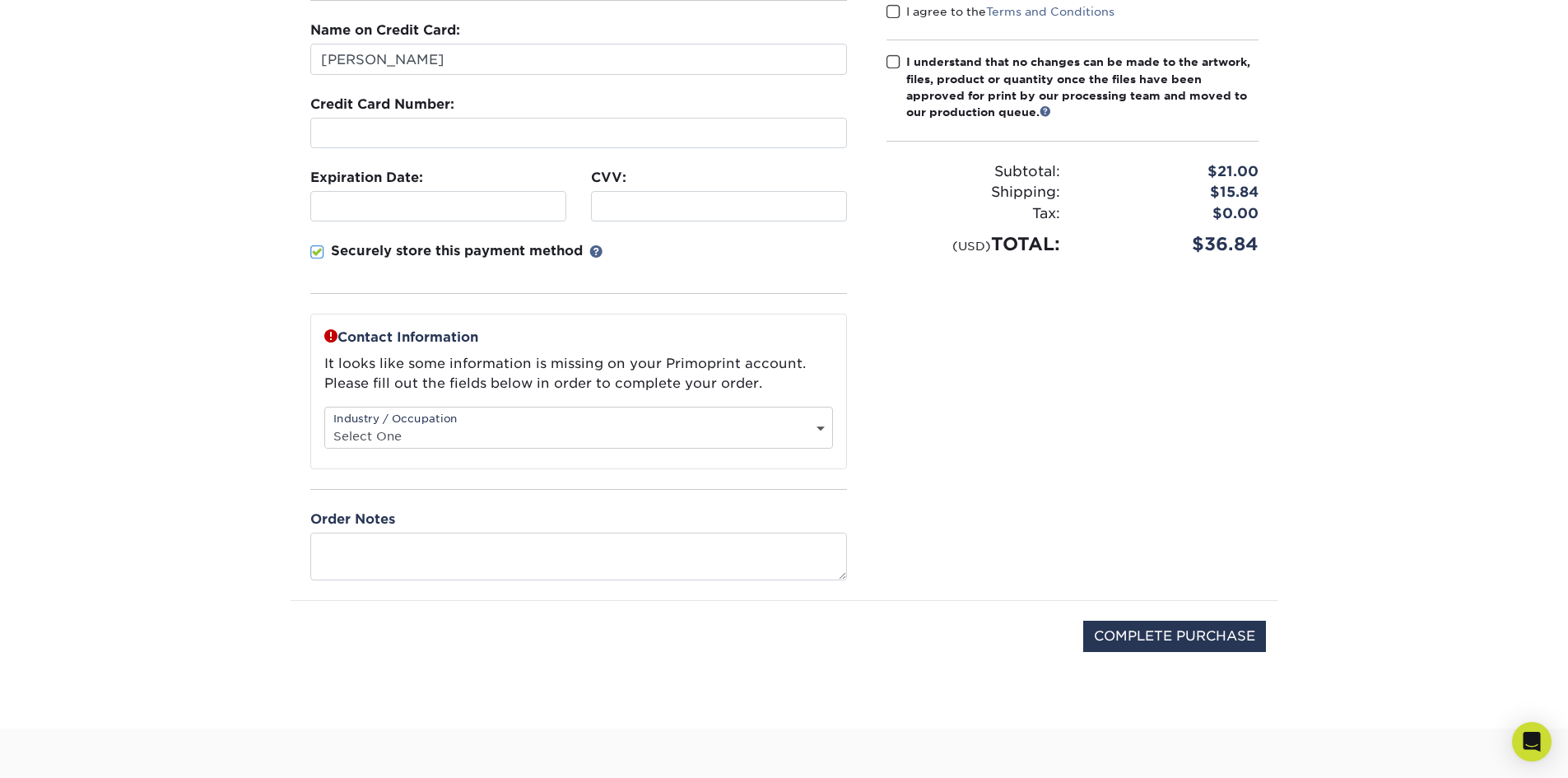
click at [891, 372] on div "Please confirm the following: I understand the Estimated Delivery Policy I agre…" at bounding box center [1072, 264] width 411 height 672
click at [686, 437] on select "Select One Administrative Executive Human Resources Construction Education Ente…" at bounding box center [578, 436] width 507 height 23
select select "4"
click at [325, 424] on select "Select One Administrative Executive Human Resources Construction Education Ente…" at bounding box center [578, 436] width 507 height 23
click at [1077, 416] on div "Please confirm the following: I understand the Estimated Delivery Policy I agre…" at bounding box center [1072, 264] width 411 height 672
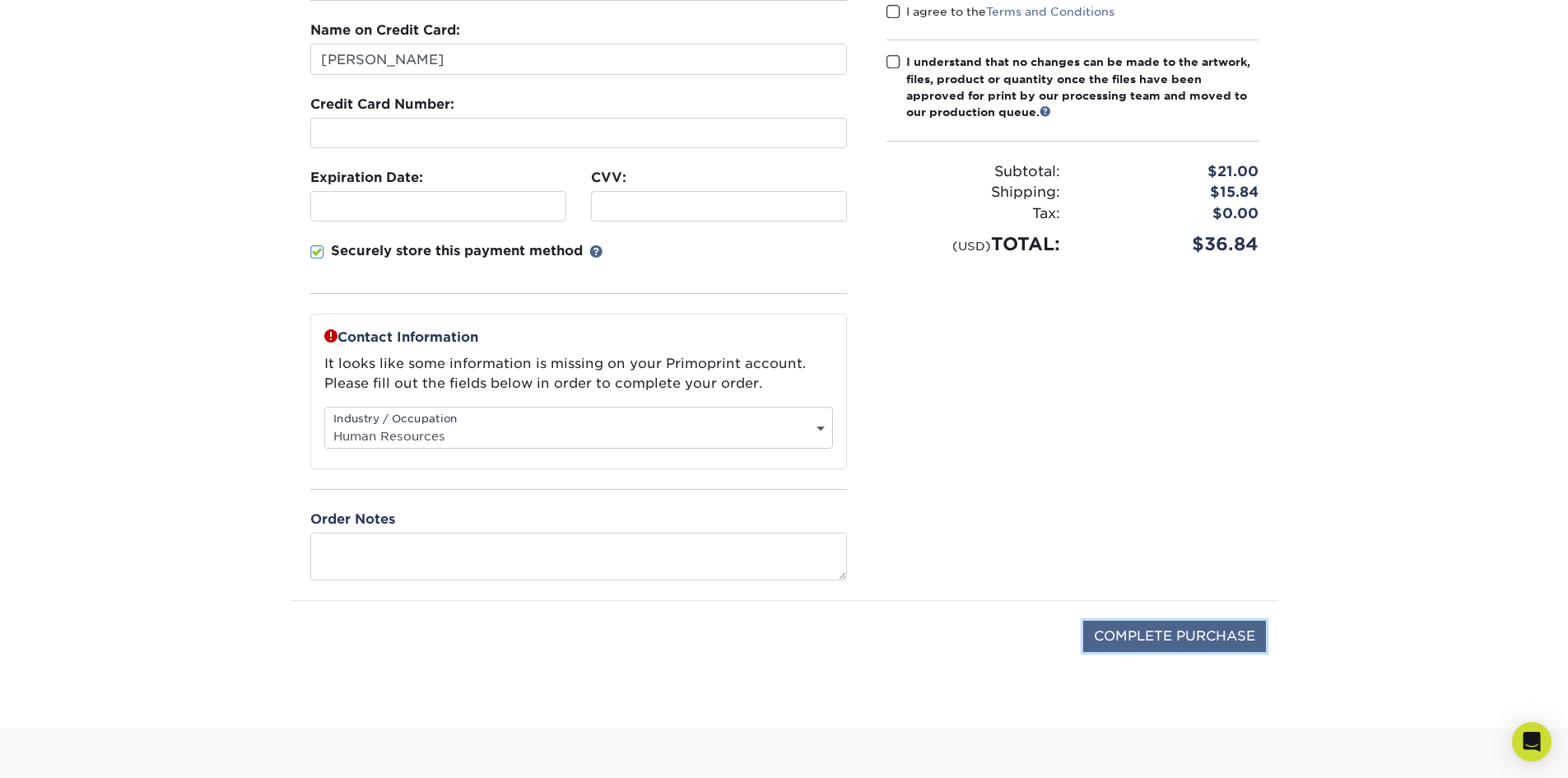
click at [1132, 629] on input "COMPLETE PURCHASE" at bounding box center [1175, 636] width 183 height 32
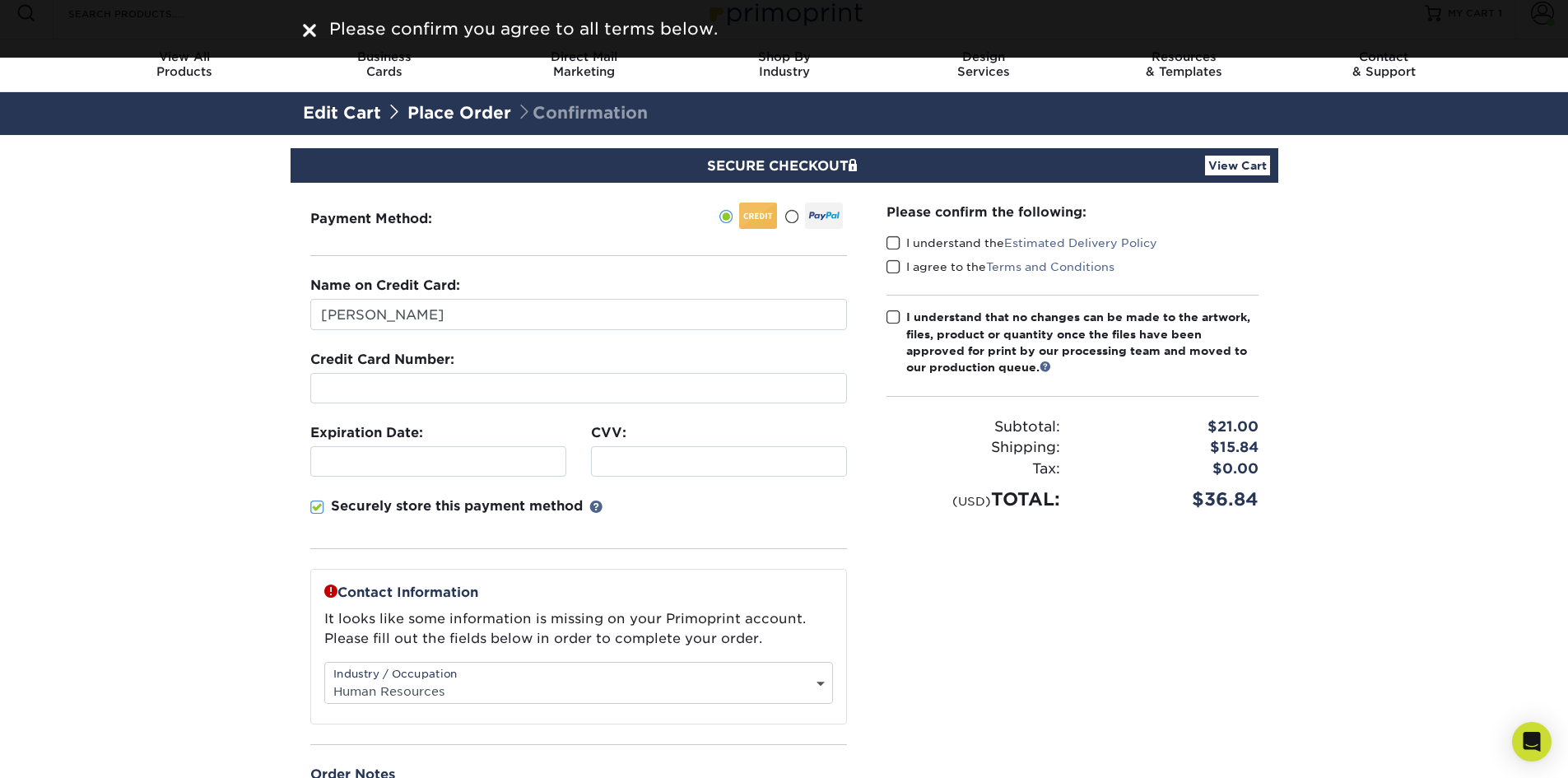
scroll to position [0, 0]
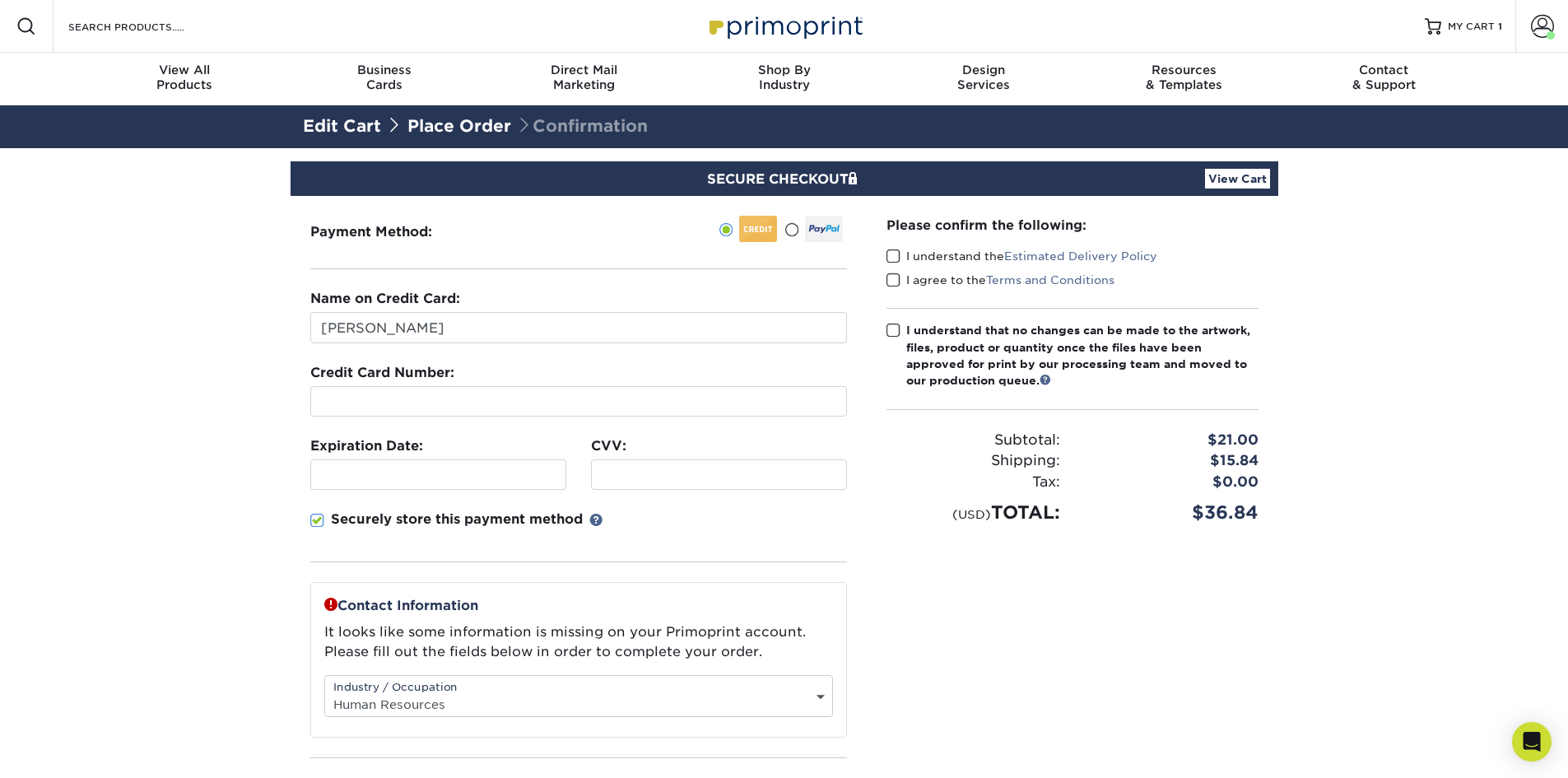
click at [898, 261] on span at bounding box center [893, 256] width 14 height 15
click at [0, 0] on input "I understand the Estimated Delivery Policy" at bounding box center [0, 0] width 0 height 0
click at [895, 277] on span at bounding box center [893, 280] width 14 height 15
click at [0, 0] on input "I agree to the Terms and Conditions" at bounding box center [0, 0] width 0 height 0
click at [893, 333] on span at bounding box center [893, 330] width 14 height 15
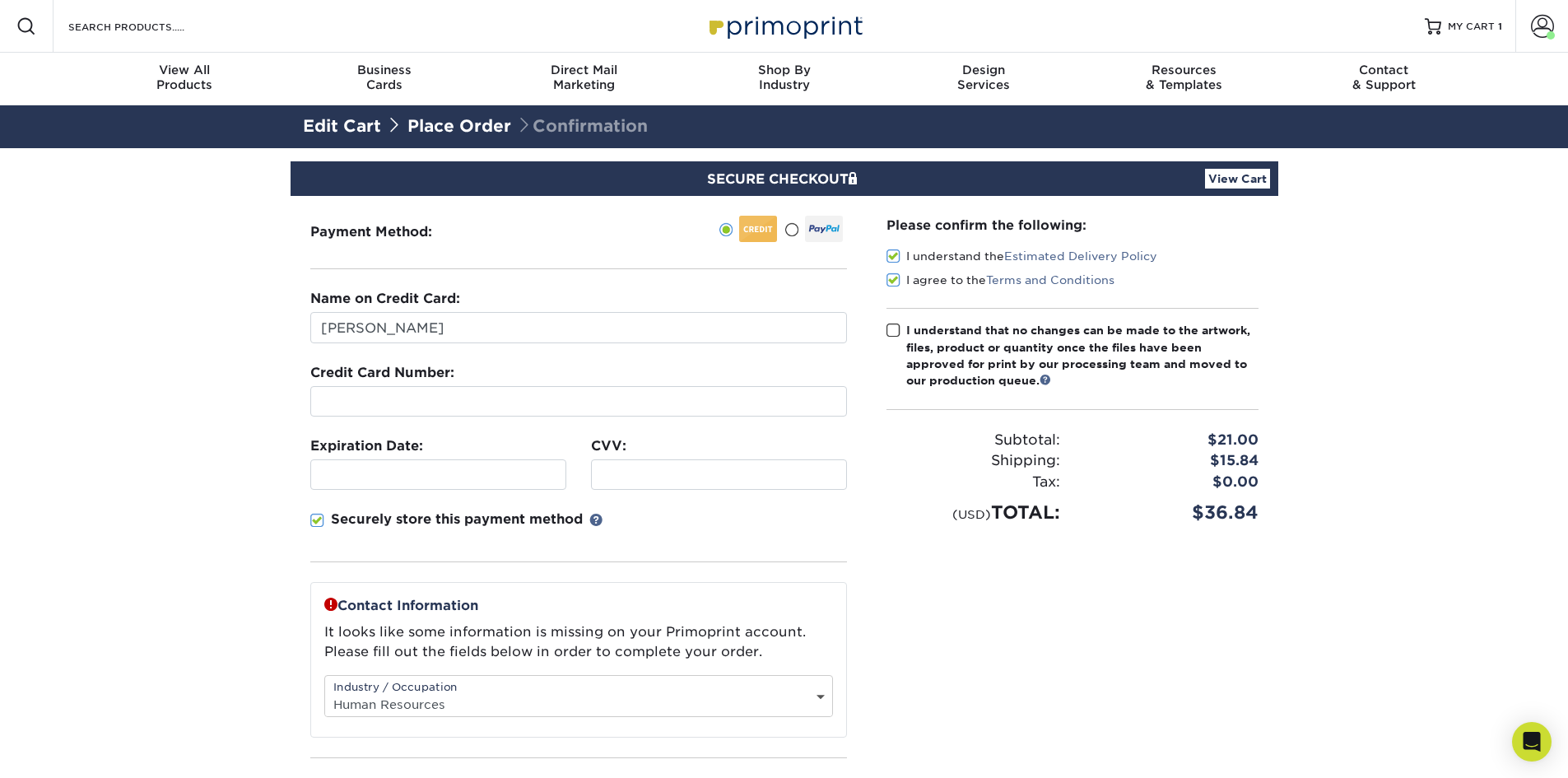
click at [0, 0] on input "I understand that no changes can be made to the artwork, files, product or quan…" at bounding box center [0, 0] width 0 height 0
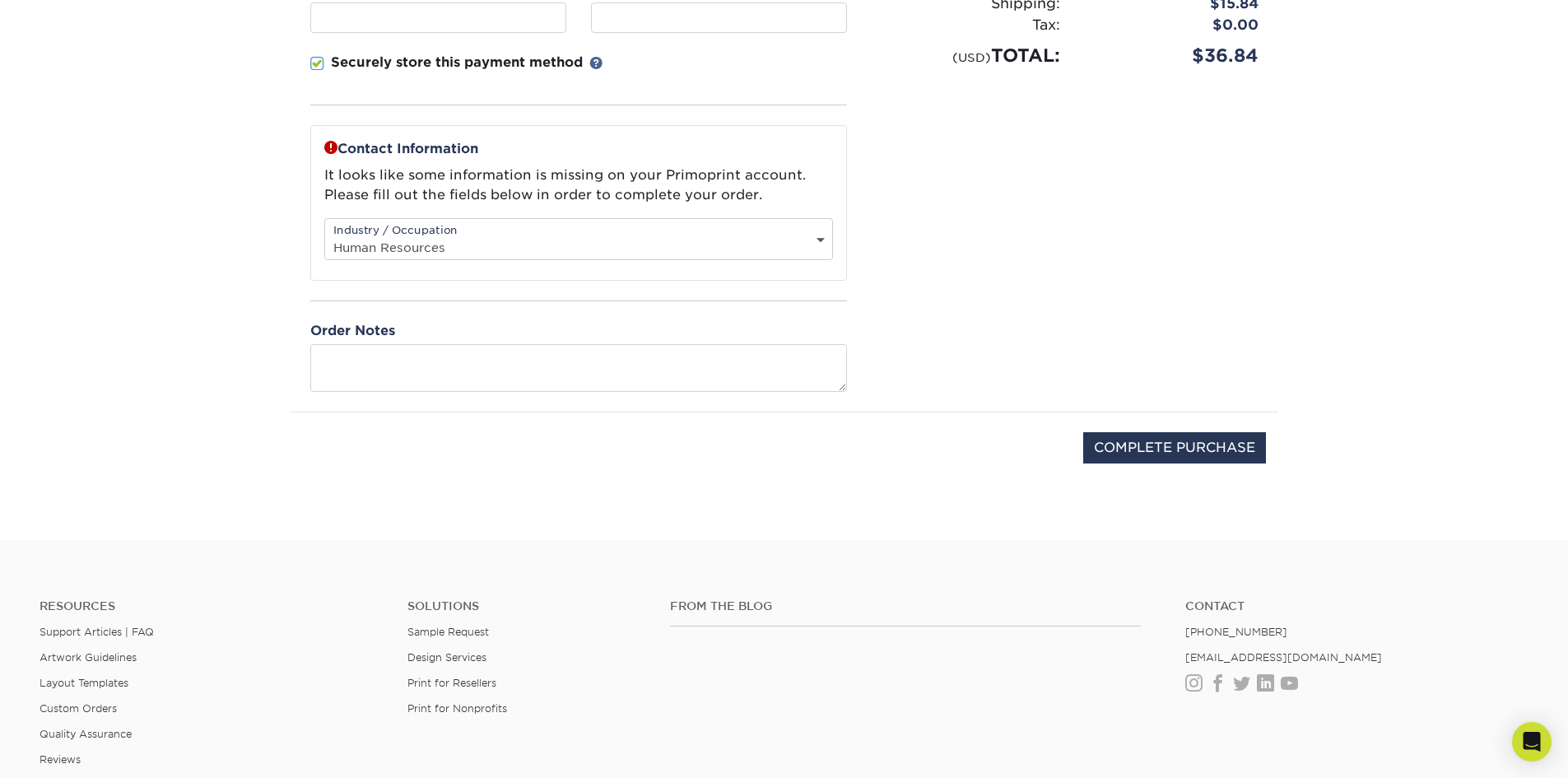
scroll to position [494, 0]
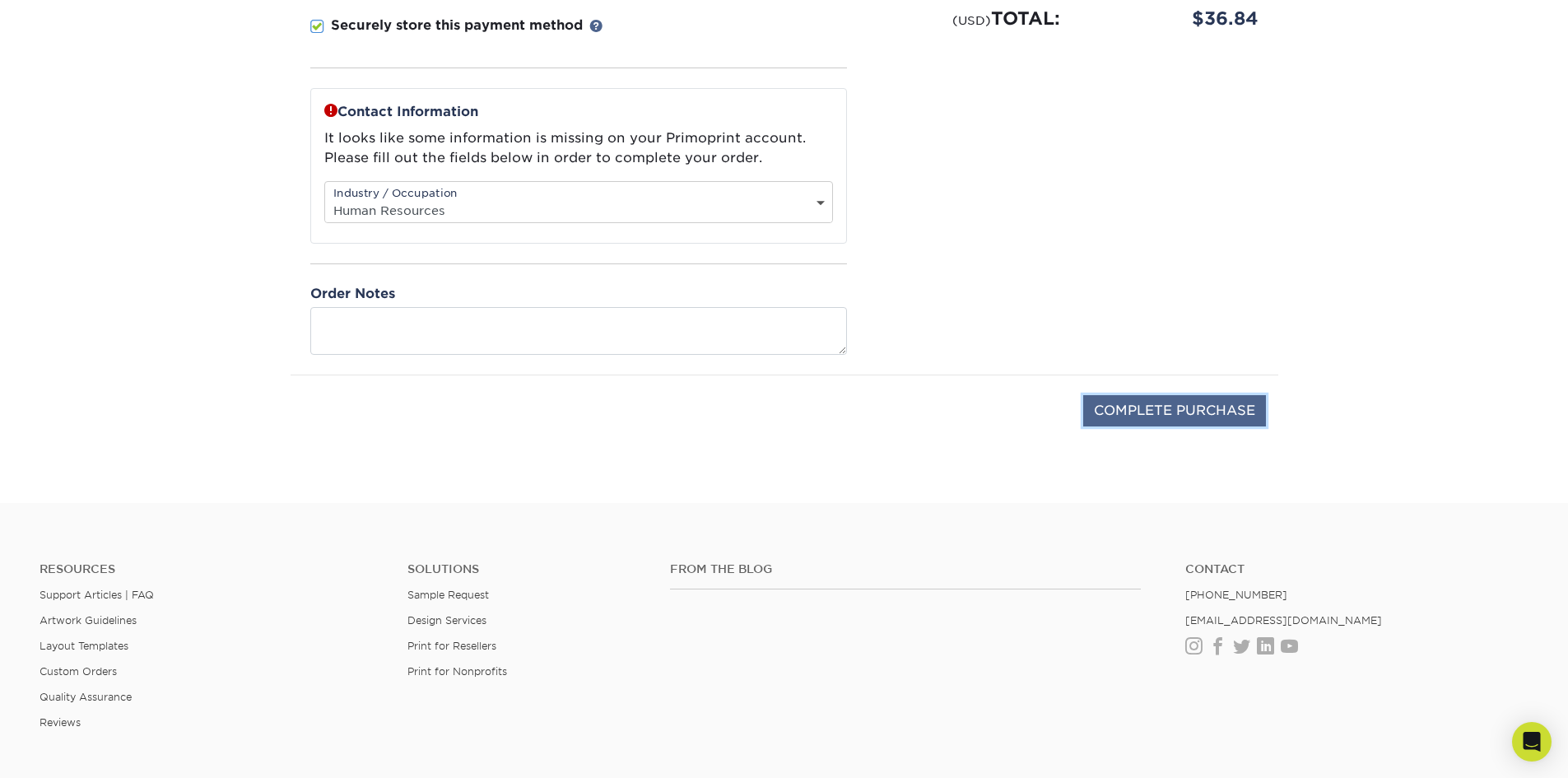
click at [1126, 420] on input "COMPLETE PURCHASE" at bounding box center [1175, 410] width 183 height 32
type input "PROCESSING, PLEASE WAIT..."
